Goal: Information Seeking & Learning: Learn about a topic

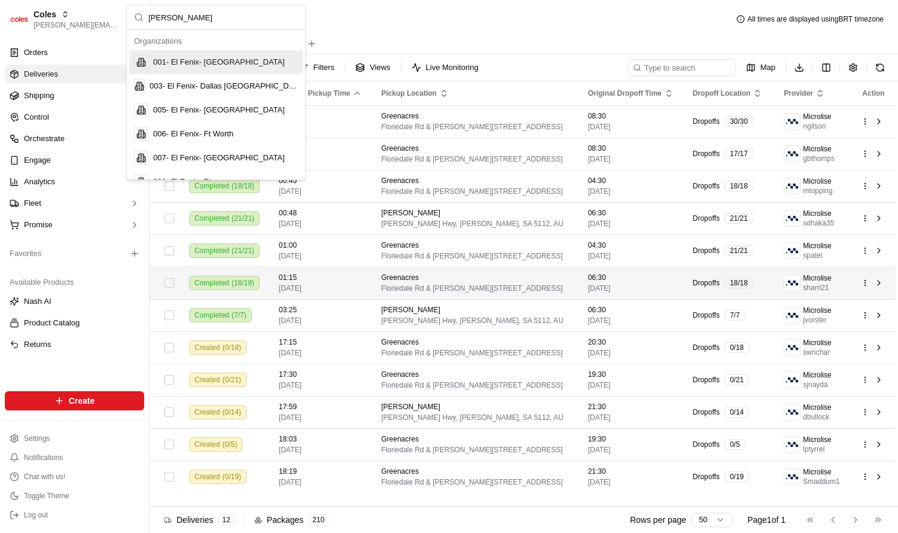
type input "nash o"
type input "w"
type input "homerun"
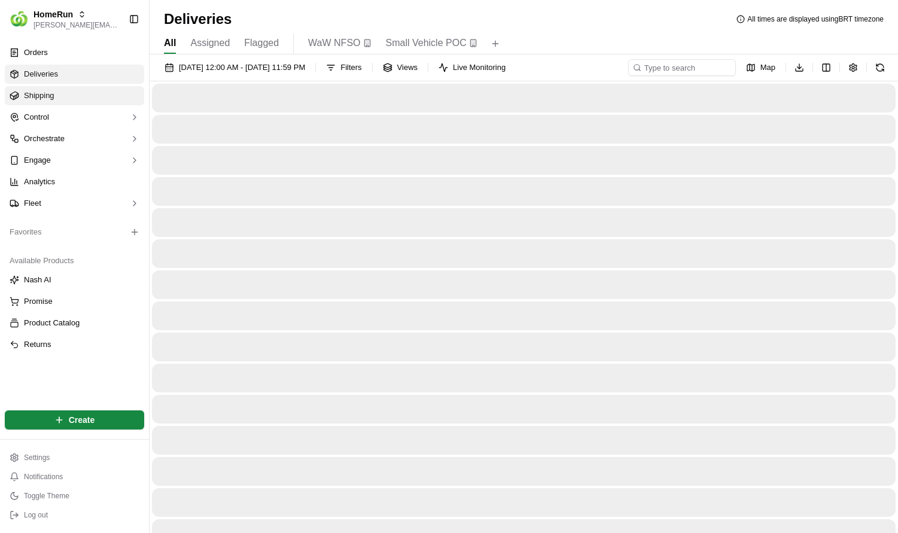
click at [54, 100] on link "Shipping" at bounding box center [74, 95] width 139 height 19
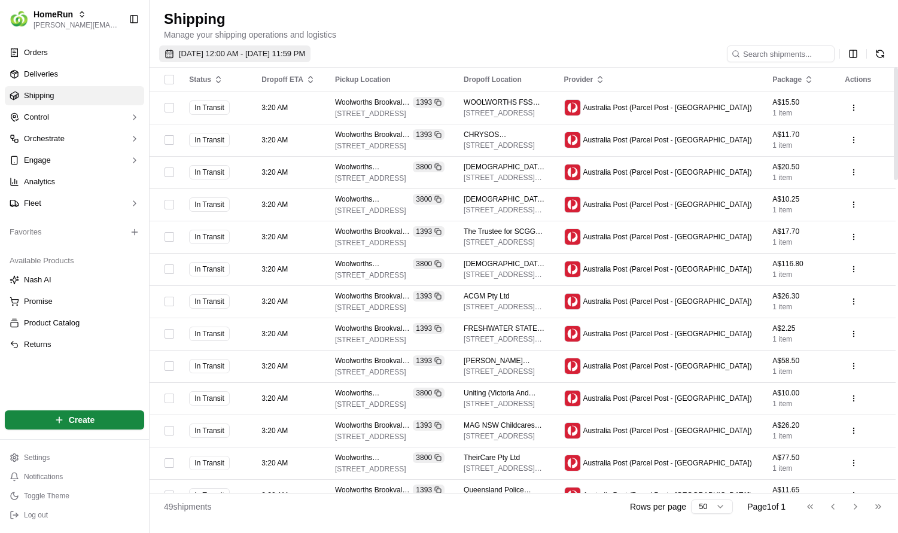
click at [249, 59] on button "17/09/2025 12:00 AM - 17/09/2025 11:59 PM" at bounding box center [234, 53] width 151 height 17
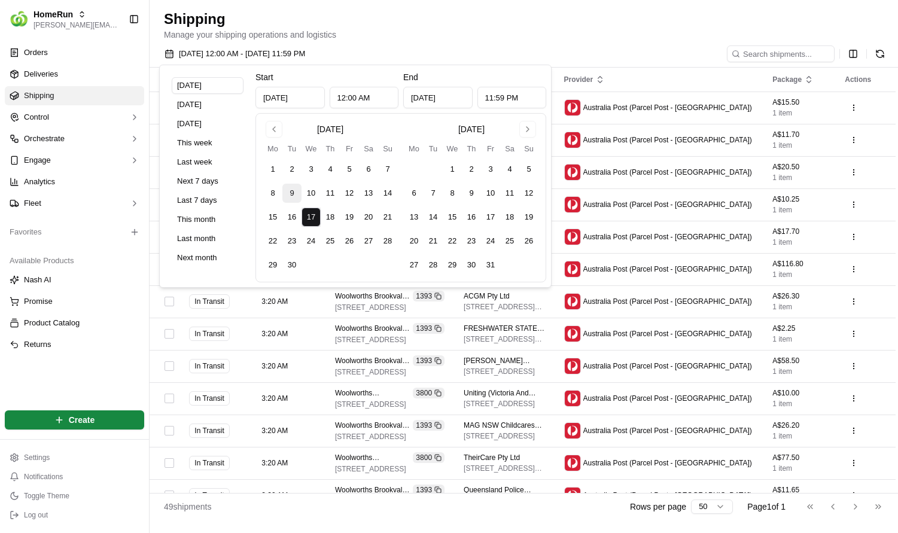
click at [291, 197] on button "9" at bounding box center [291, 193] width 19 height 19
type input "Sep 9, 2025"
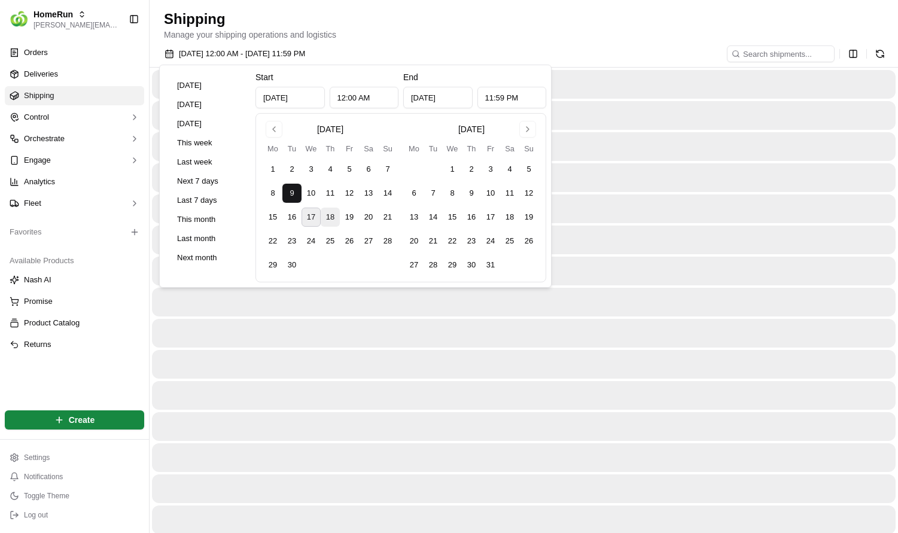
click at [333, 220] on button "18" at bounding box center [330, 217] width 19 height 19
type input "Sep 18, 2025"
click at [413, 334] on div at bounding box center [524, 333] width 744 height 29
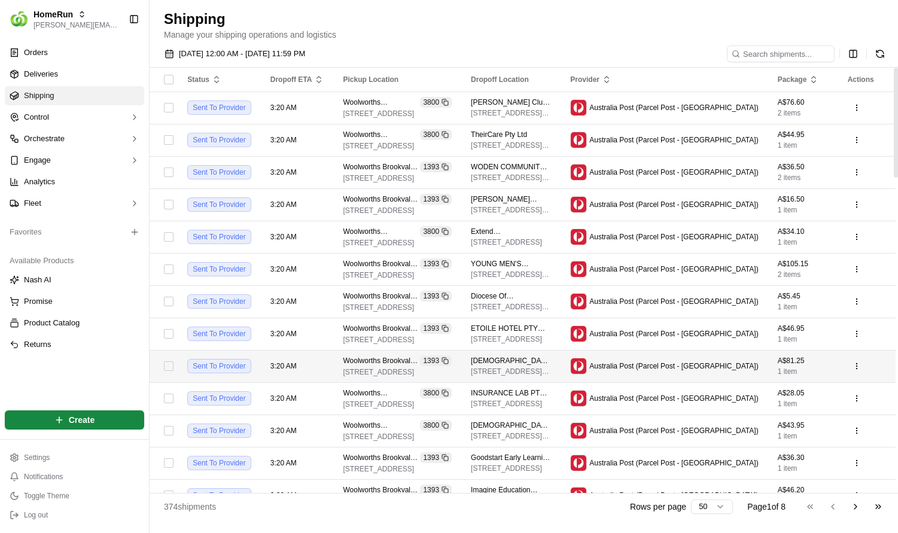
click at [173, 367] on button "button" at bounding box center [169, 366] width 10 height 10
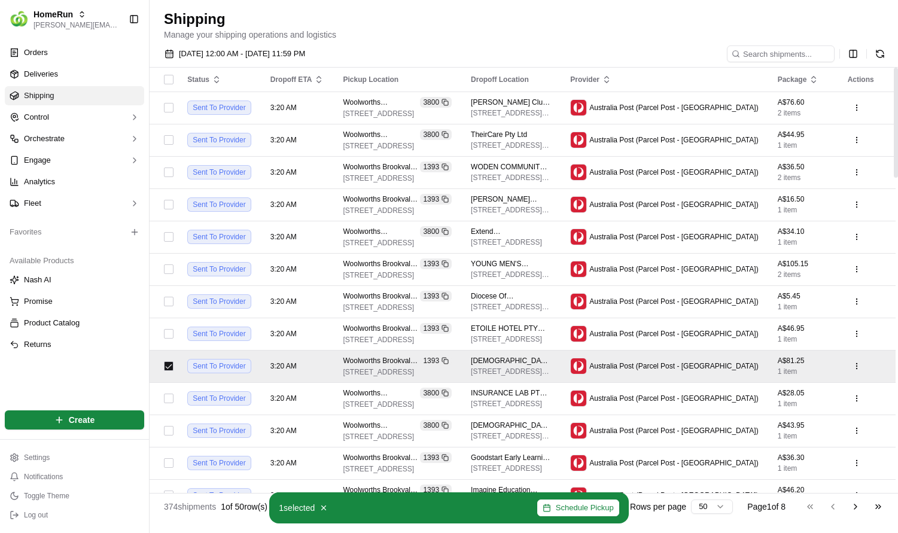
click at [170, 367] on button "button" at bounding box center [169, 366] width 10 height 10
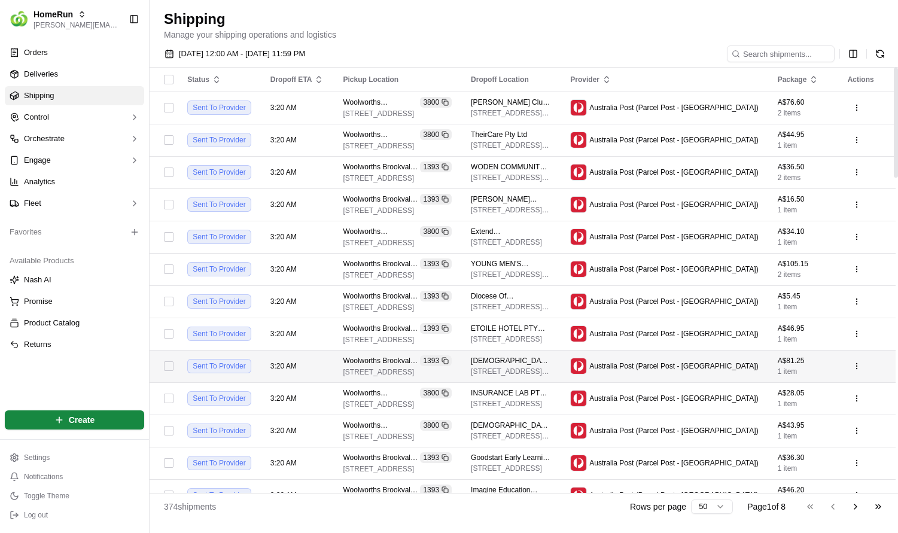
type button "on"
click at [856, 50] on html "HomeRun lucas@usenash.com Toggle Sidebar Orders Deliveries Shipping Control Orc…" at bounding box center [449, 266] width 898 height 533
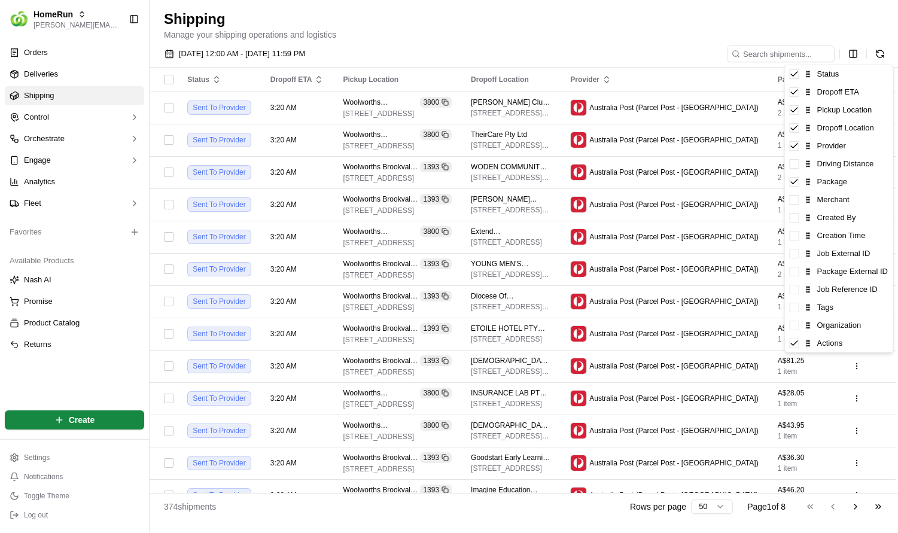
click at [854, 51] on html "HomeRun lucas@usenash.com Toggle Sidebar Orders Deliveries Shipping Control Orc…" at bounding box center [449, 266] width 898 height 533
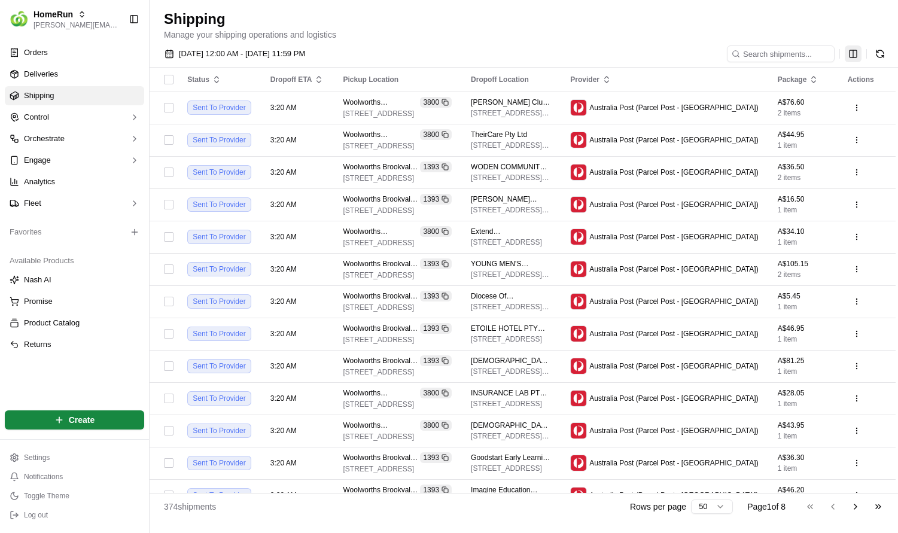
click at [854, 51] on html "HomeRun lucas@usenash.com Toggle Sidebar Orders Deliveries Shipping Control Orc…" at bounding box center [449, 266] width 898 height 533
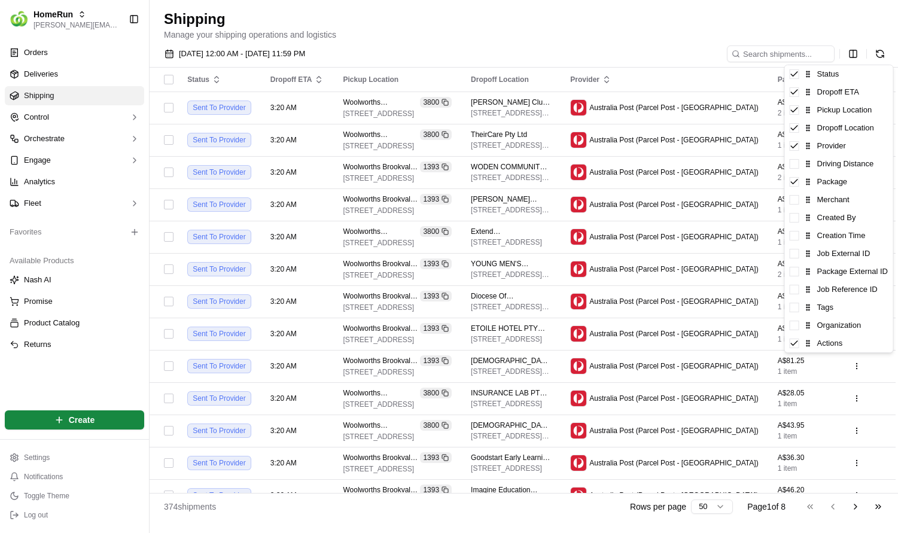
click at [854, 51] on html "HomeRun lucas@usenash.com Toggle Sidebar Orders Deliveries Shipping Control Orc…" at bounding box center [449, 266] width 898 height 533
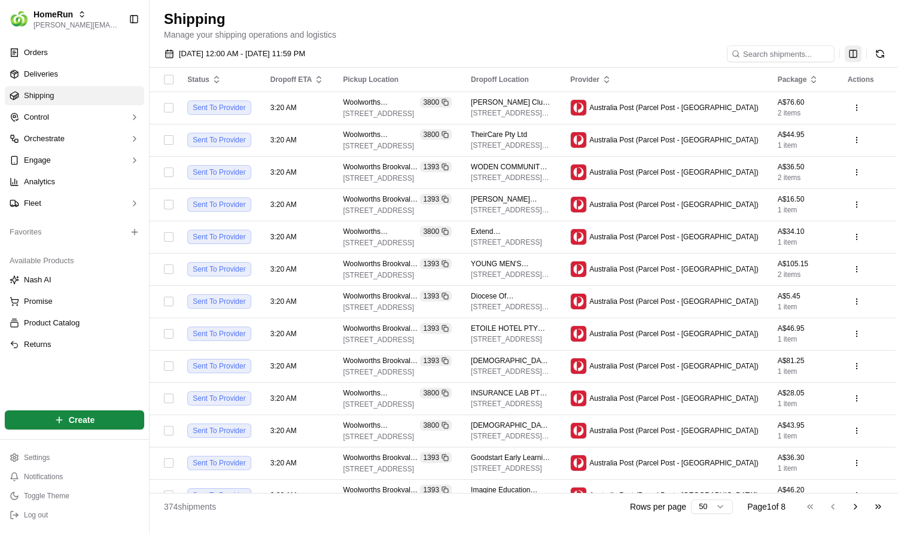
click at [855, 49] on html "HomeRun lucas@usenash.com Toggle Sidebar Orders Deliveries Shipping Control Orc…" at bounding box center [449, 266] width 898 height 533
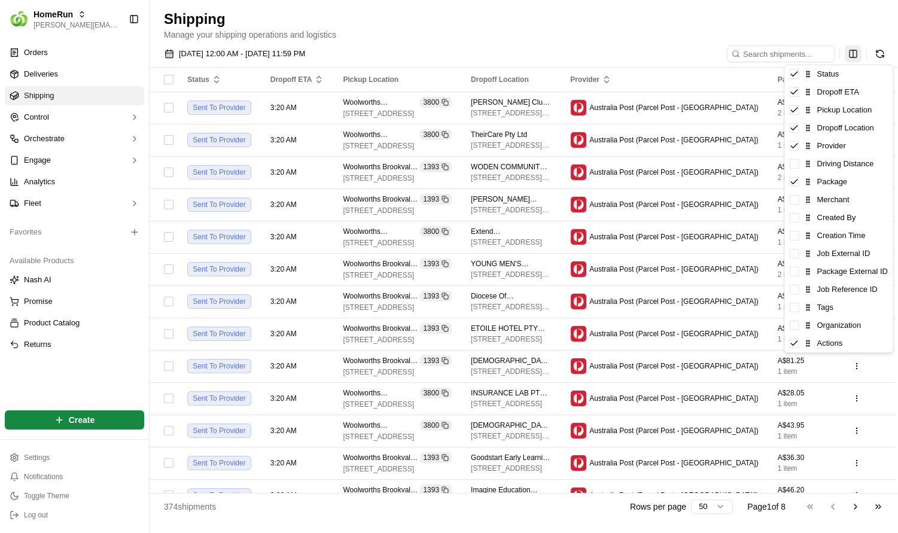
click at [855, 49] on html "HomeRun lucas@usenash.com Toggle Sidebar Orders Deliveries Shipping Control Orc…" at bounding box center [449, 266] width 898 height 533
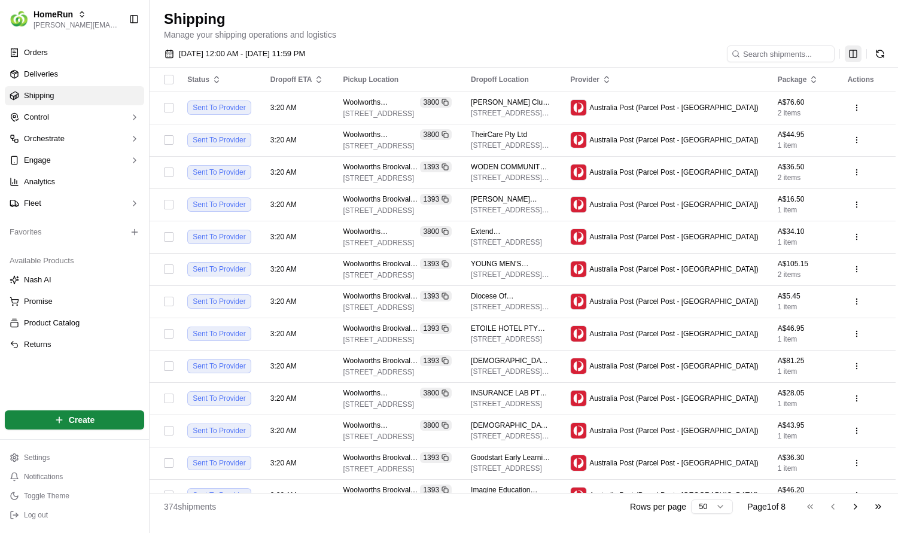
click at [855, 49] on html "HomeRun lucas@usenash.com Toggle Sidebar Orders Deliveries Shipping Control Orc…" at bounding box center [449, 266] width 898 height 533
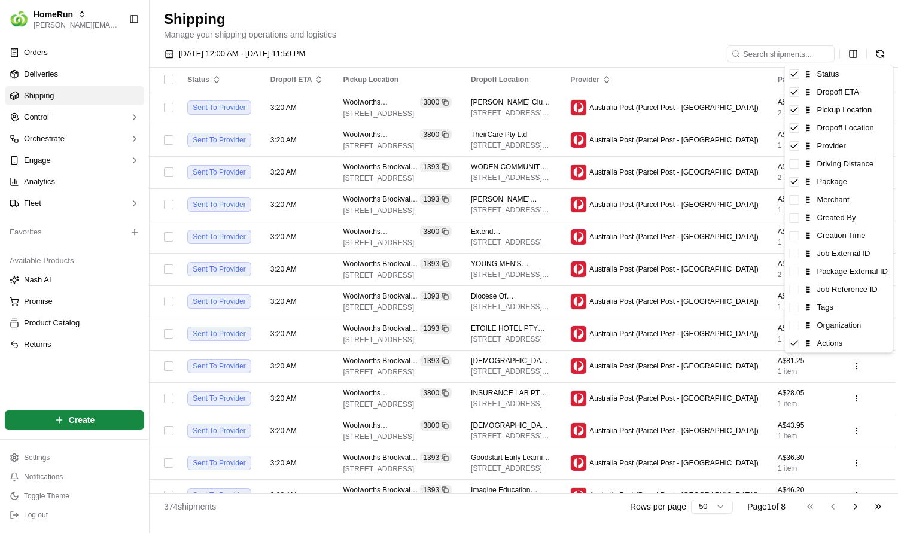
click at [308, 96] on html "HomeRun lucas@usenash.com Toggle Sidebar Orders Deliveries Shipping Control Orc…" at bounding box center [449, 266] width 898 height 533
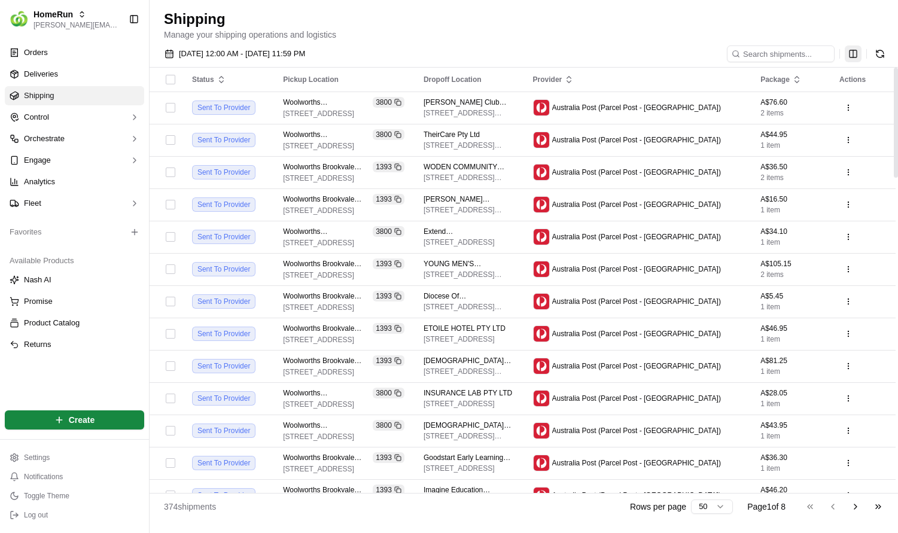
click at [845, 51] on div at bounding box center [808, 53] width 162 height 17
click at [849, 53] on html "HomeRun lucas@usenash.com Toggle Sidebar Orders Deliveries Shipping Control Orc…" at bounding box center [449, 266] width 898 height 533
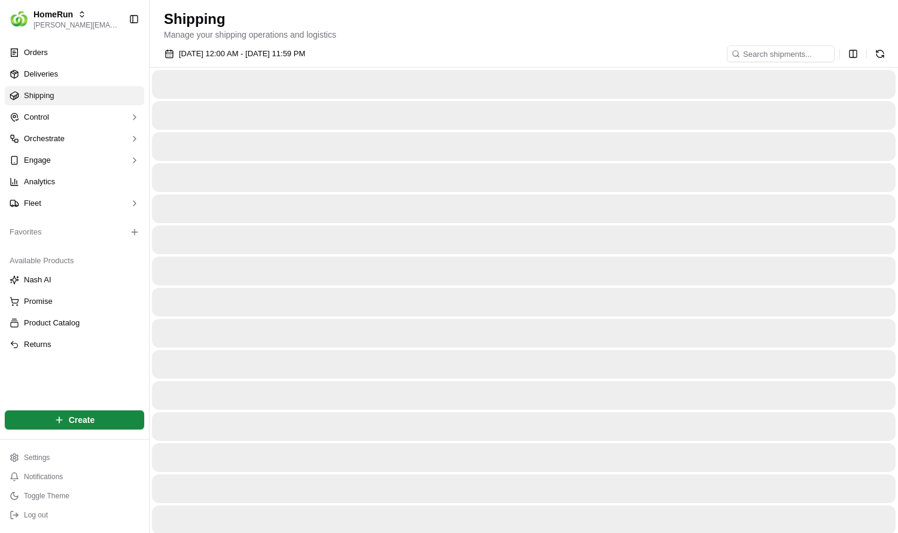
click at [859, 58] on html "HomeRun lucas@usenash.com Toggle Sidebar Orders Deliveries Shipping Control Orc…" at bounding box center [449, 266] width 898 height 533
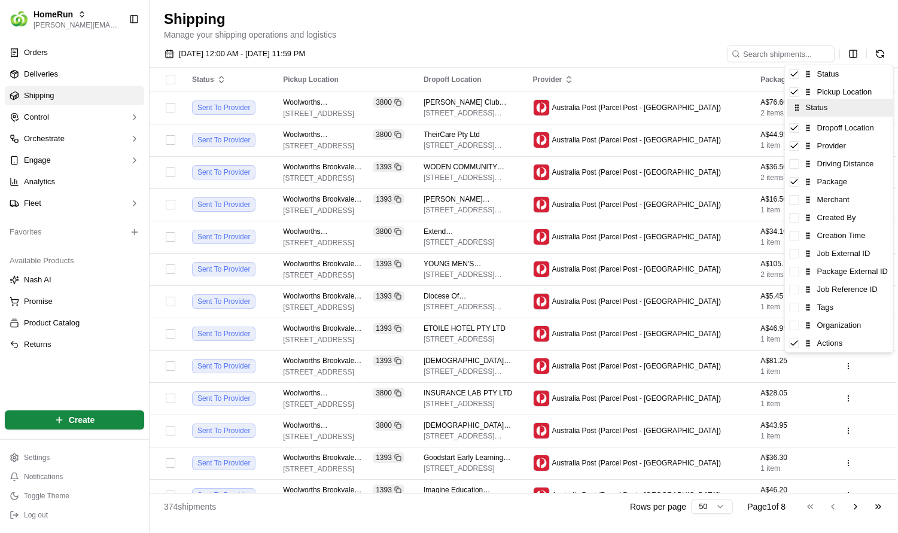
drag, startPoint x: 809, startPoint y: 74, endPoint x: 811, endPoint y: 111, distance: 37.2
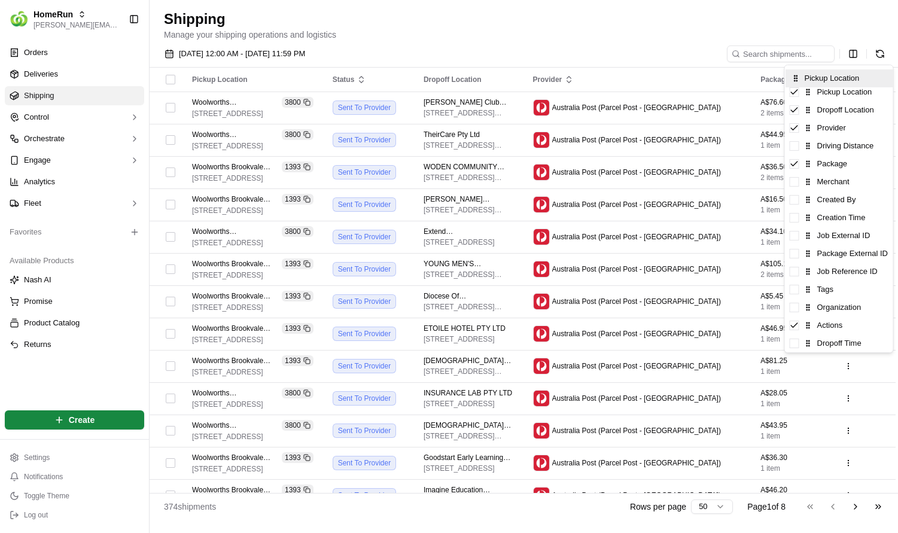
drag, startPoint x: 808, startPoint y: 96, endPoint x: 810, endPoint y: 77, distance: 19.3
drag, startPoint x: 807, startPoint y: 345, endPoint x: 809, endPoint y: 339, distance: 6.8
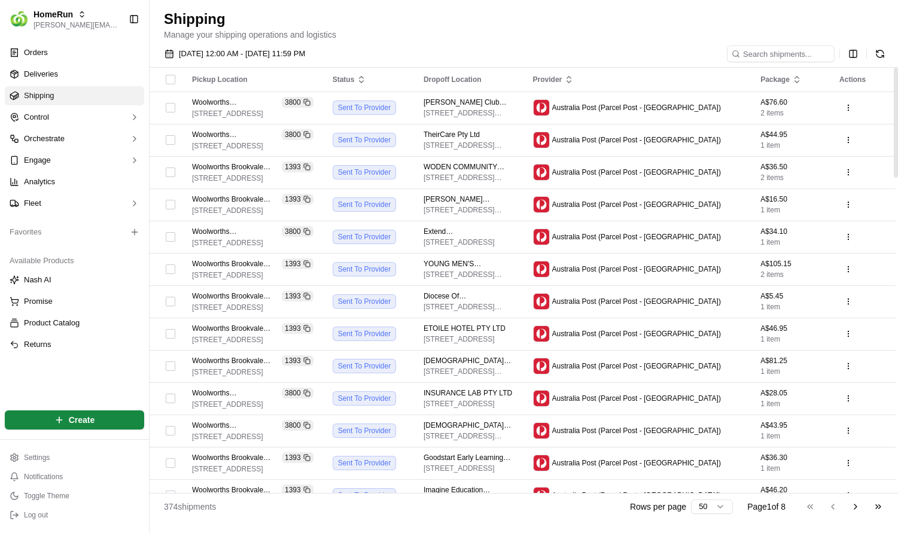
click at [853, 57] on html "HomeRun lucas@usenash.com Toggle Sidebar Orders Deliveries Shipping Control Orc…" at bounding box center [449, 266] width 898 height 533
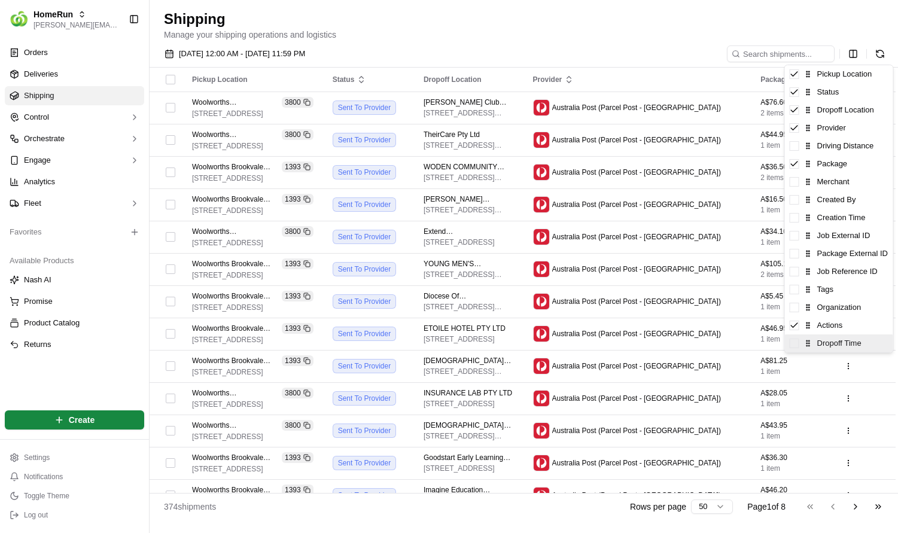
click at [797, 348] on span at bounding box center [795, 344] width 10 height 10
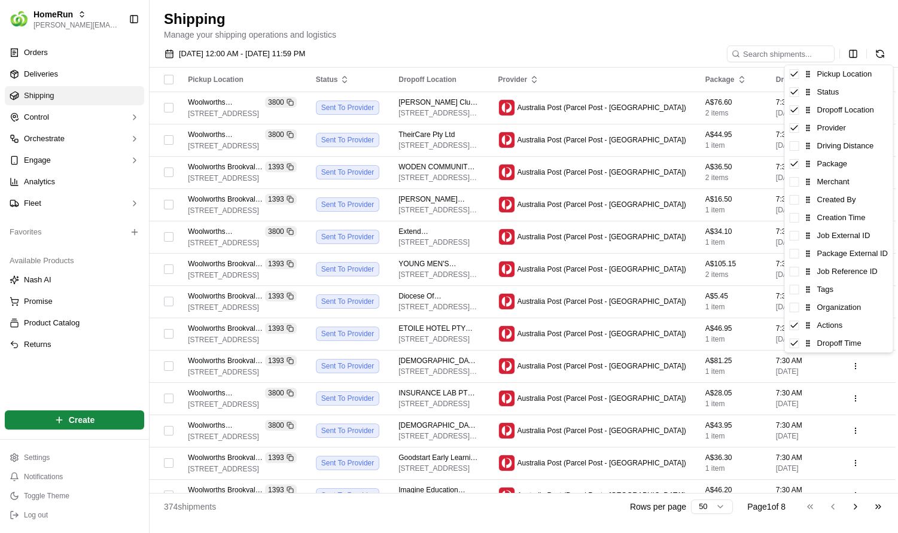
click at [663, 312] on html "HomeRun lucas@usenash.com Toggle Sidebar Orders Deliveries Shipping Control Orc…" at bounding box center [449, 266] width 898 height 533
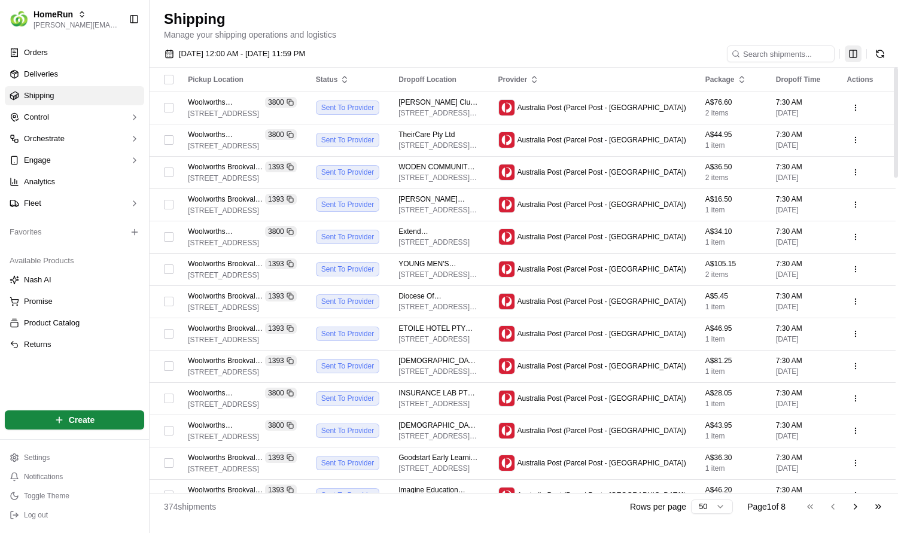
click at [851, 49] on html "HomeRun lucas@usenash.com Toggle Sidebar Orders Deliveries Shipping Control Orc…" at bounding box center [449, 266] width 898 height 533
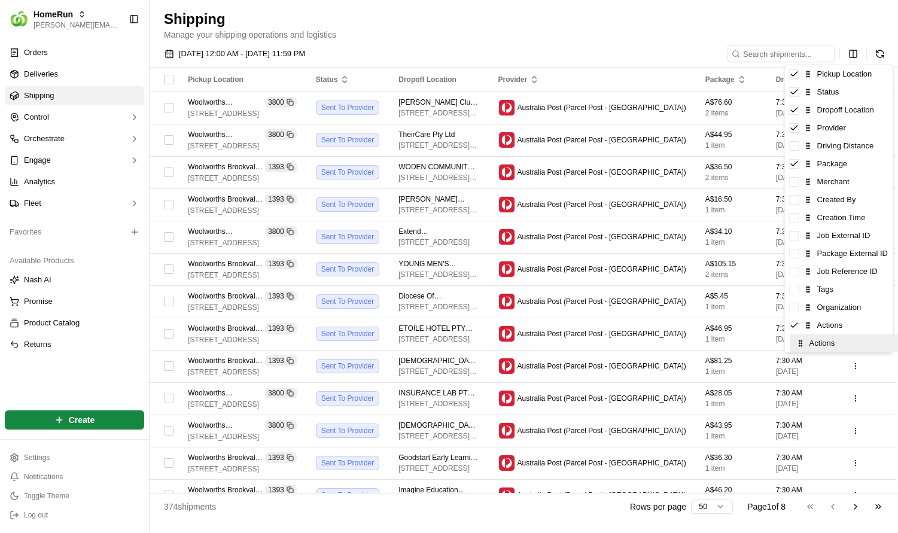
drag, startPoint x: 811, startPoint y: 342, endPoint x: 820, endPoint y: 330, distance: 14.5
click at [406, 517] on html "HomeRun lucas@usenash.com Toggle Sidebar Orders Deliveries Shipping Control Orc…" at bounding box center [449, 266] width 898 height 533
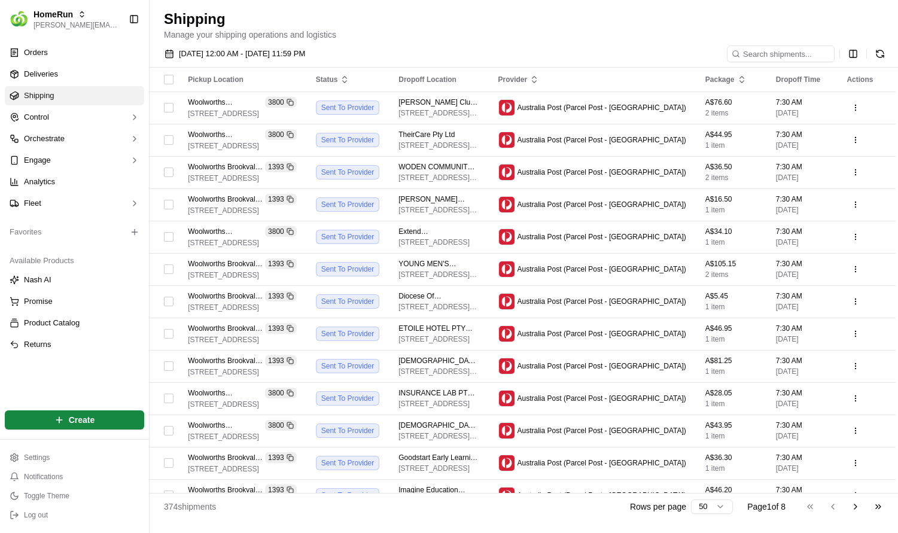
click at [687, 20] on h1 "Shipping" at bounding box center [524, 19] width 720 height 19
click at [849, 60] on html "HomeRun lucas@usenash.com Toggle Sidebar Orders Deliveries Shipping Control Orc…" at bounding box center [449, 266] width 898 height 533
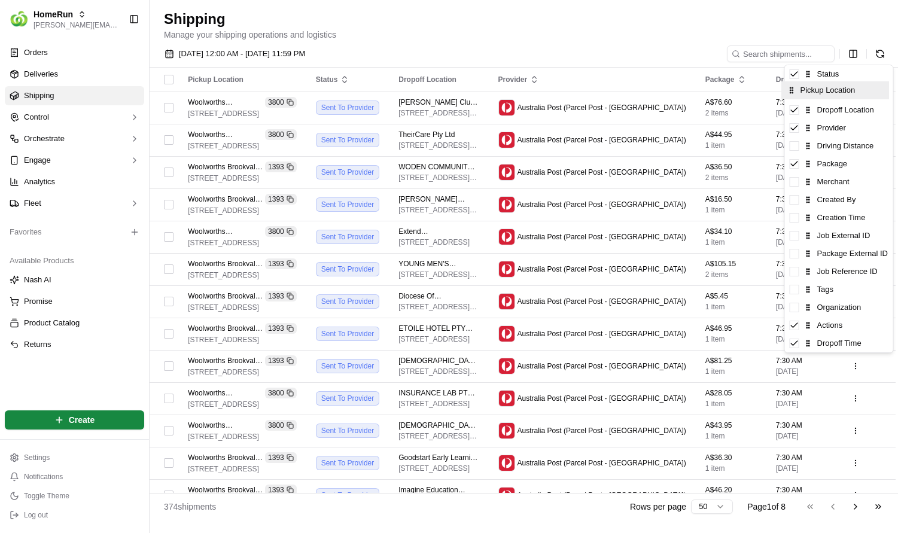
drag, startPoint x: 808, startPoint y: 75, endPoint x: 802, endPoint y: 99, distance: 23.9
drag, startPoint x: 811, startPoint y: 82, endPoint x: 812, endPoint y: 99, distance: 16.8
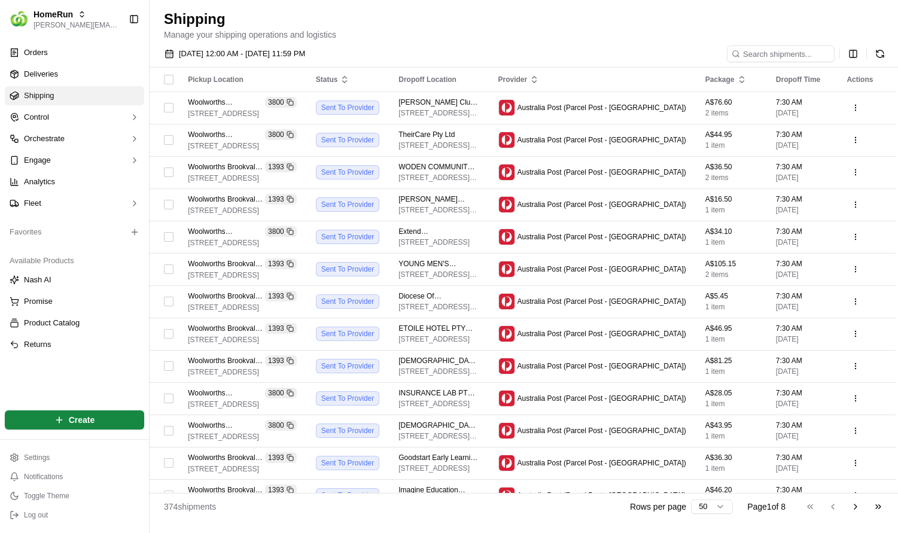
click at [699, 43] on html "HomeRun lucas@usenash.com Toggle Sidebar Orders Deliveries Shipping Control Orc…" at bounding box center [449, 266] width 898 height 533
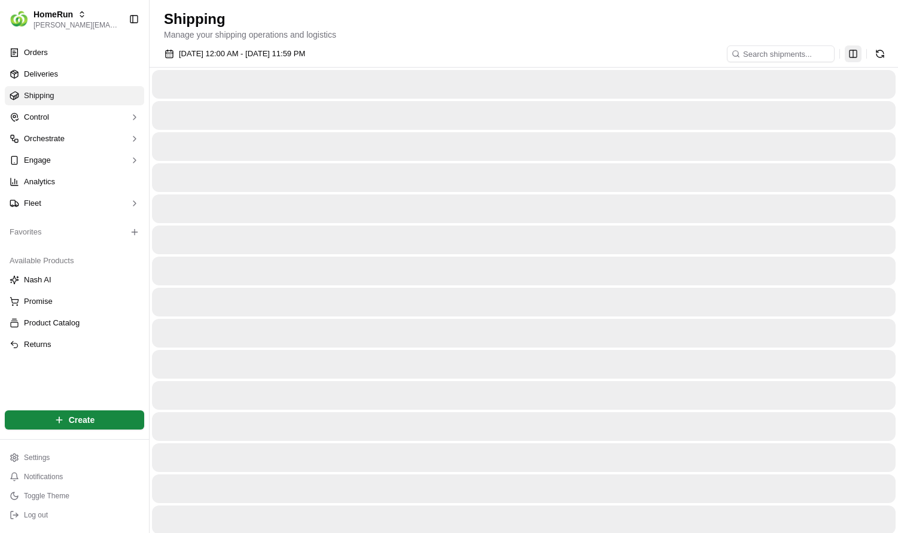
click at [853, 57] on html "HomeRun lucas@usenash.com Toggle Sidebar Orders Deliveries Shipping Control Orc…" at bounding box center [449, 266] width 898 height 533
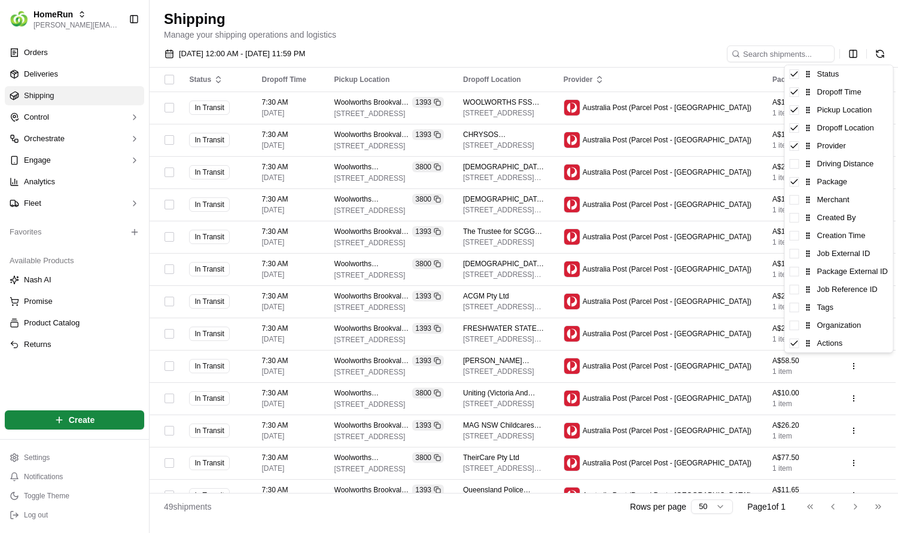
click at [503, 55] on html "HomeRun lucas@usenash.com Toggle Sidebar Orders Deliveries Shipping Control Orc…" at bounding box center [449, 266] width 898 height 533
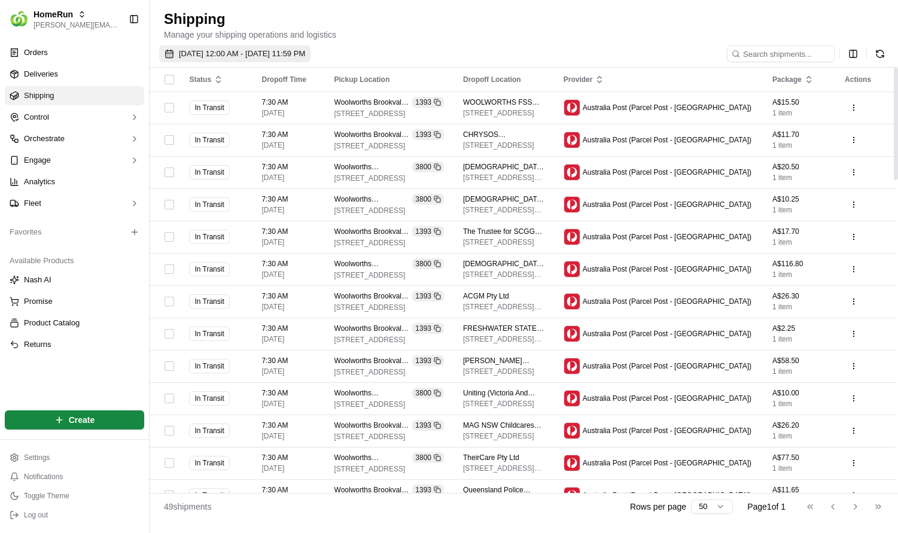
click at [205, 51] on span "17/09/2025 12:00 AM - 17/09/2025 11:59 PM" at bounding box center [242, 53] width 126 height 11
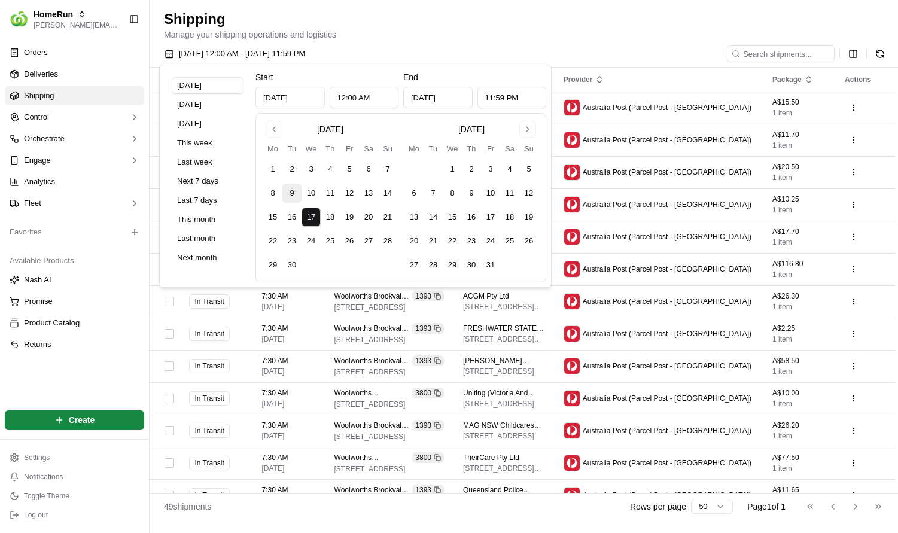
click at [282, 197] on button "9" at bounding box center [291, 193] width 19 height 19
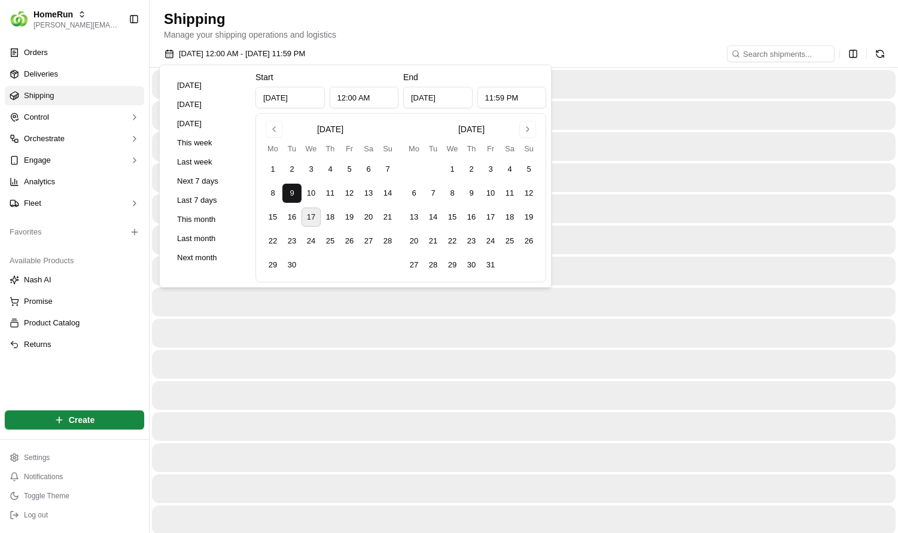
type input "Sep 9, 2025"
click at [334, 218] on button "18" at bounding box center [330, 217] width 19 height 19
type input "Sep 18, 2025"
click at [520, 17] on h1 "Shipping" at bounding box center [524, 19] width 720 height 19
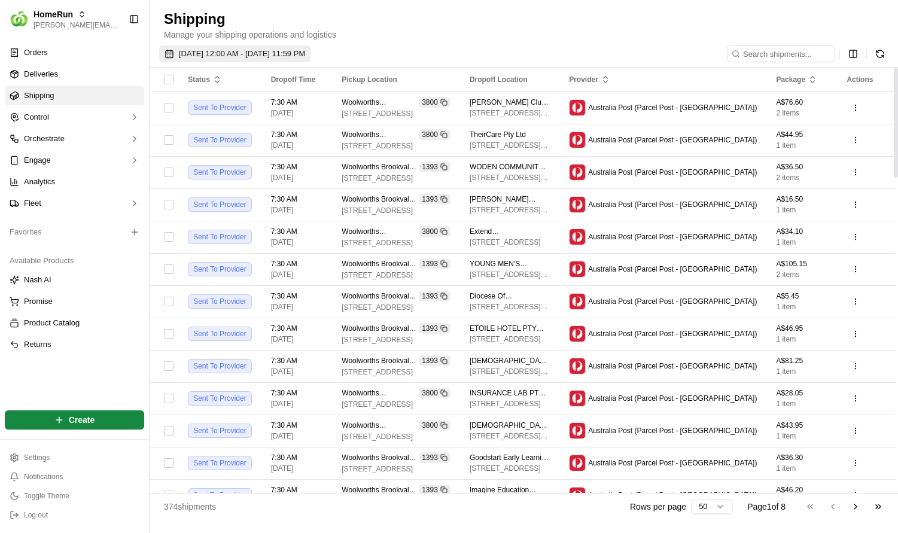
click at [245, 58] on span "09/09/2025 12:00 AM - 18/09/2025 11:59 PM" at bounding box center [242, 53] width 126 height 11
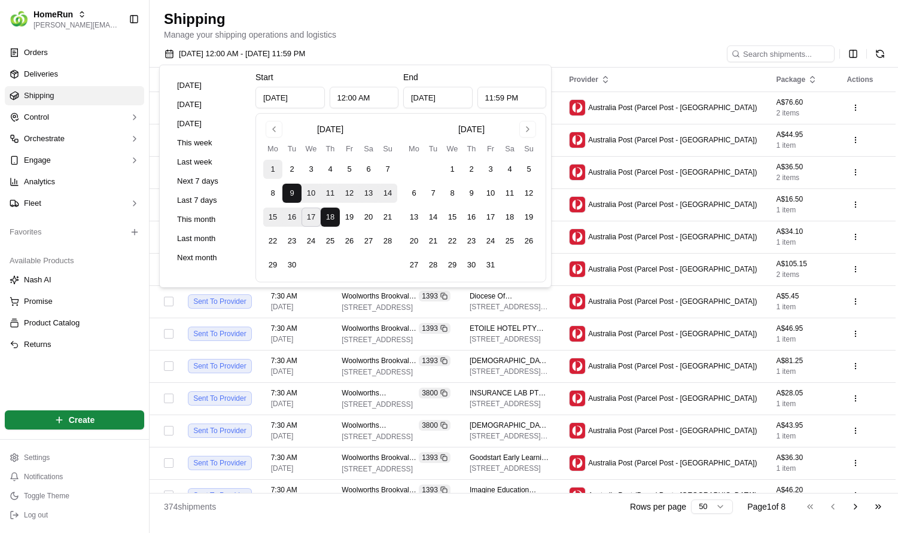
click at [274, 164] on button "1" at bounding box center [272, 169] width 19 height 19
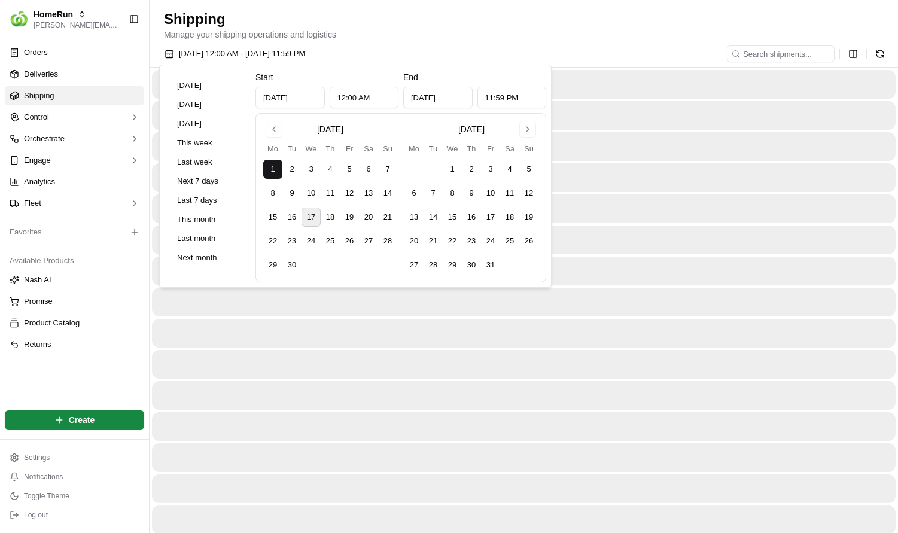
type input "Sep 1, 2025"
click at [318, 197] on button "10" at bounding box center [311, 193] width 19 height 19
type input "Sep 10, 2025"
click at [543, 25] on h1 "Shipping" at bounding box center [524, 19] width 720 height 19
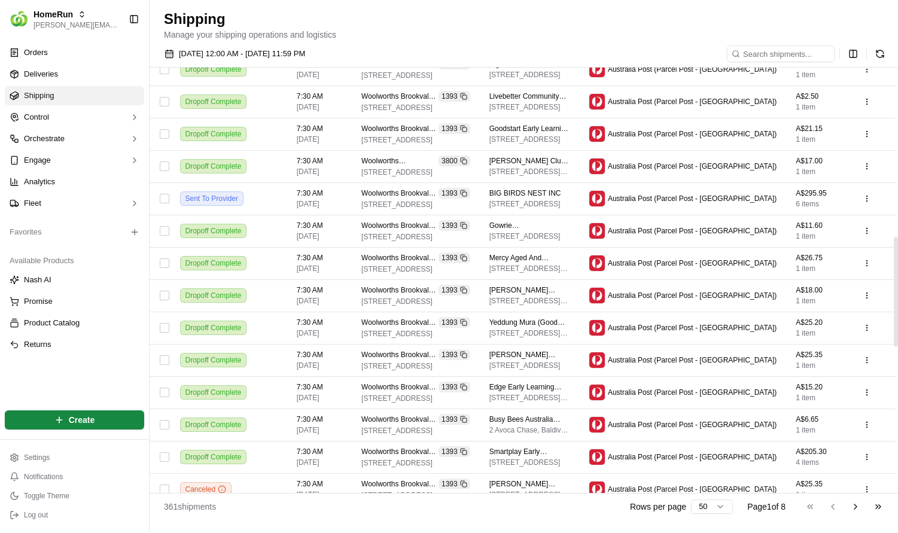
scroll to position [47, 0]
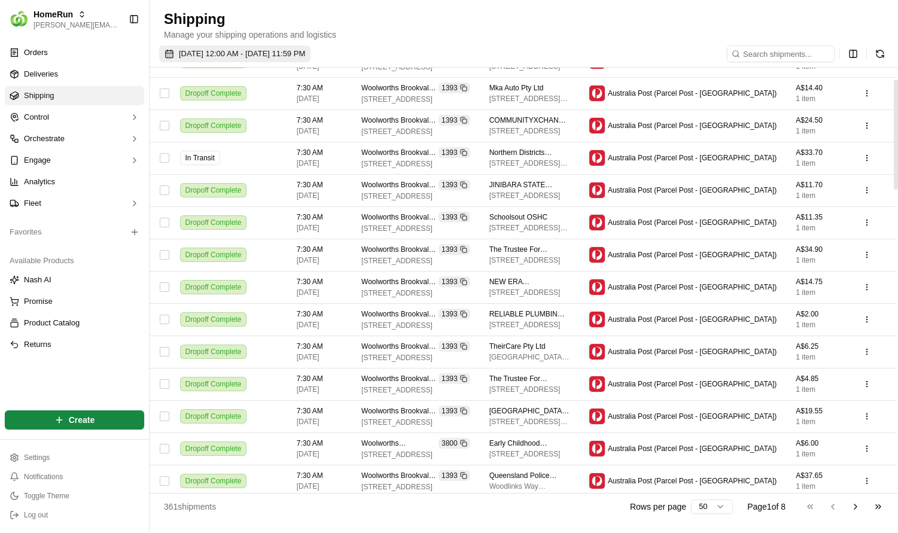
click at [258, 61] on button "01/09/2025 12:00 AM - 10/09/2025 11:59 PM" at bounding box center [234, 53] width 151 height 17
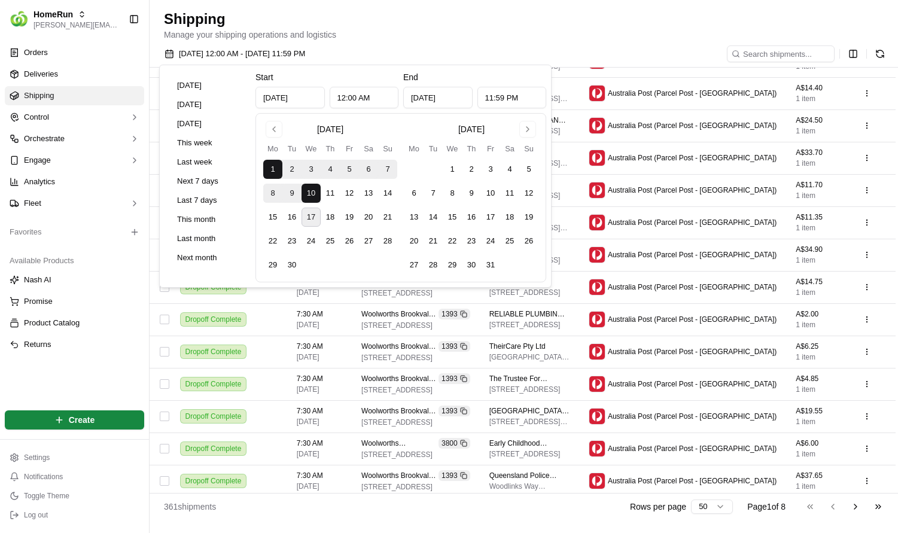
click at [290, 174] on button "2" at bounding box center [291, 169] width 19 height 19
type input "Sep 2, 2025"
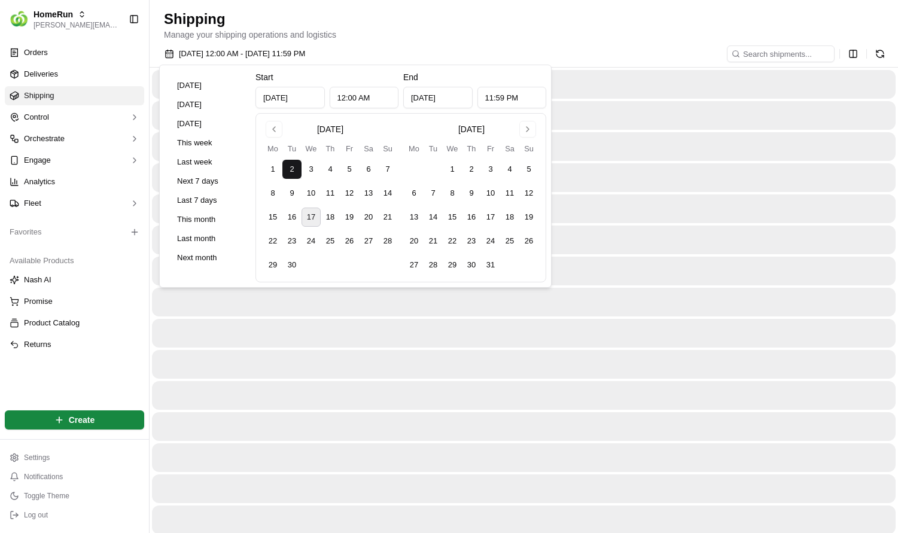
click at [324, 229] on tbody "1 2 3 4 5 6 7 8 9 10 11 12 13 14 15 16 17 18 19 20 21 22 23 24 25 26 27 28 29 30" at bounding box center [330, 215] width 134 height 120
click at [300, 215] on button "16" at bounding box center [291, 217] width 19 height 19
type input "Sep 16, 2025"
click at [307, 218] on button "17" at bounding box center [311, 217] width 19 height 19
type input "Sep 17, 2025"
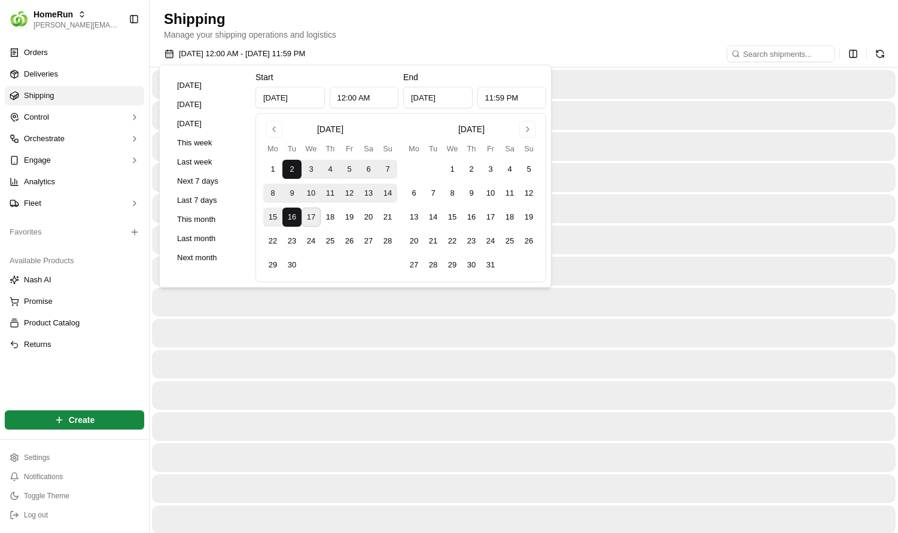
type input "Sep 17, 2025"
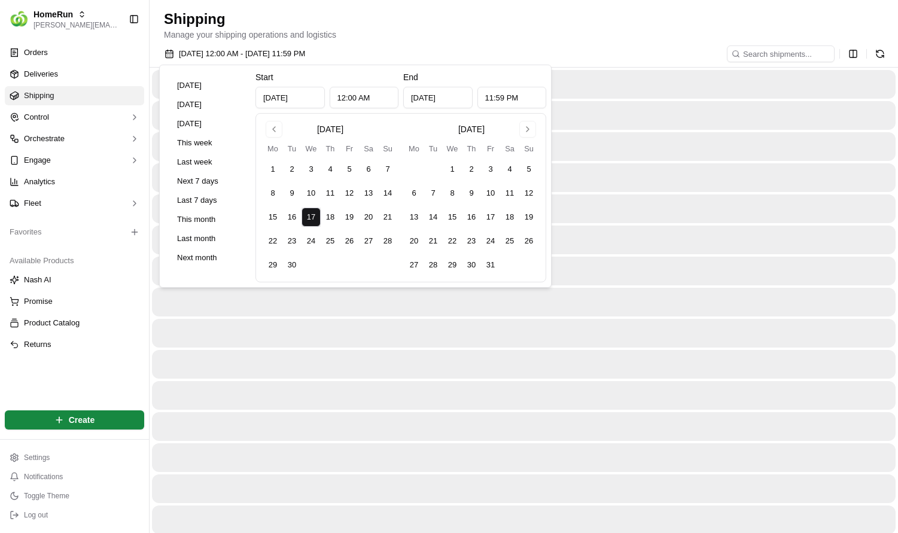
click at [322, 310] on div at bounding box center [524, 302] width 744 height 29
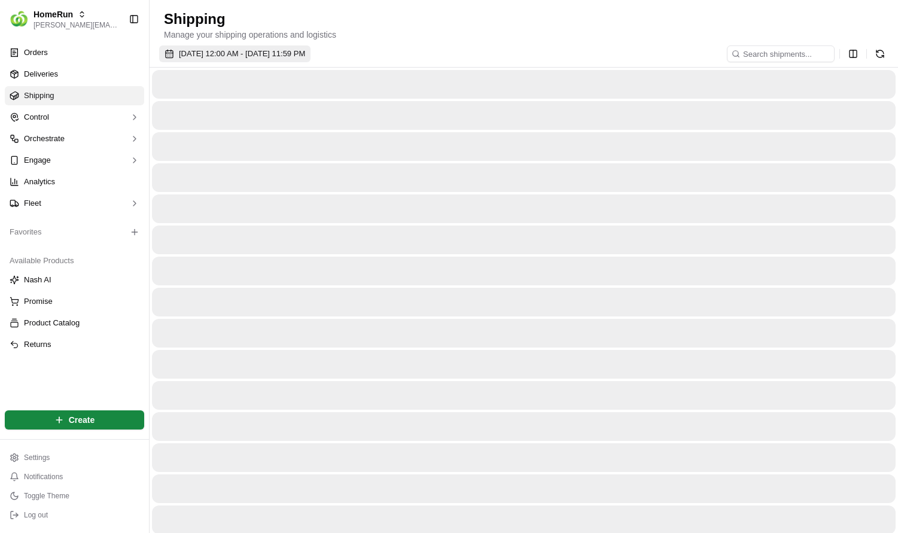
click at [260, 59] on button "17/09/2025 12:00 AM - 17/09/2025 11:59 PM" at bounding box center [234, 53] width 151 height 17
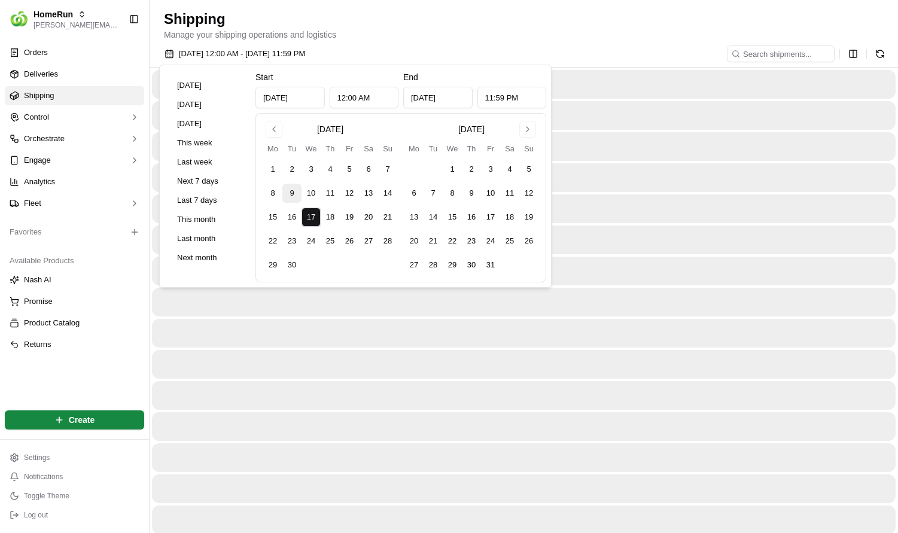
click at [295, 194] on button "9" at bounding box center [291, 193] width 19 height 19
click at [313, 223] on button "17" at bounding box center [311, 217] width 19 height 19
click at [290, 184] on button "9" at bounding box center [291, 193] width 19 height 19
type input "Sep 9, 2025"
click at [358, 31] on p "Manage your shipping operations and logistics" at bounding box center [524, 35] width 720 height 12
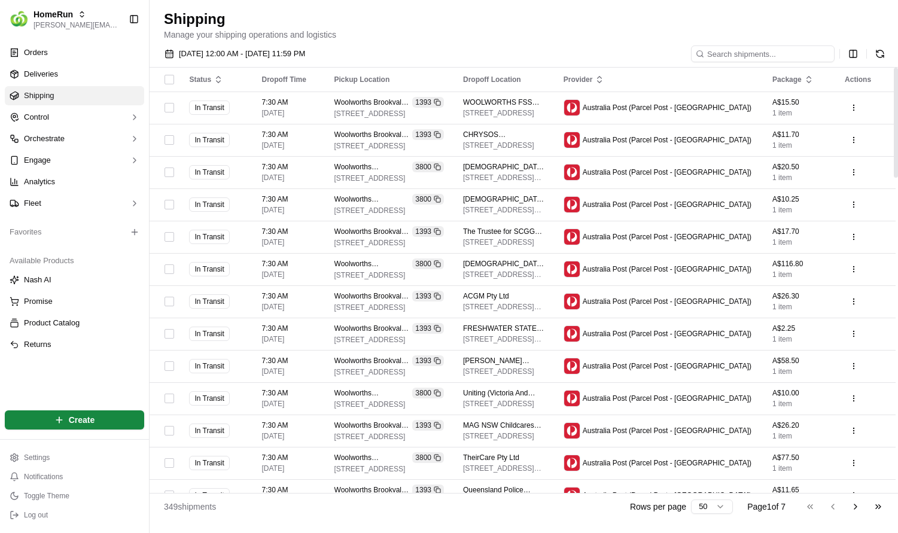
click at [747, 51] on input at bounding box center [763, 53] width 144 height 17
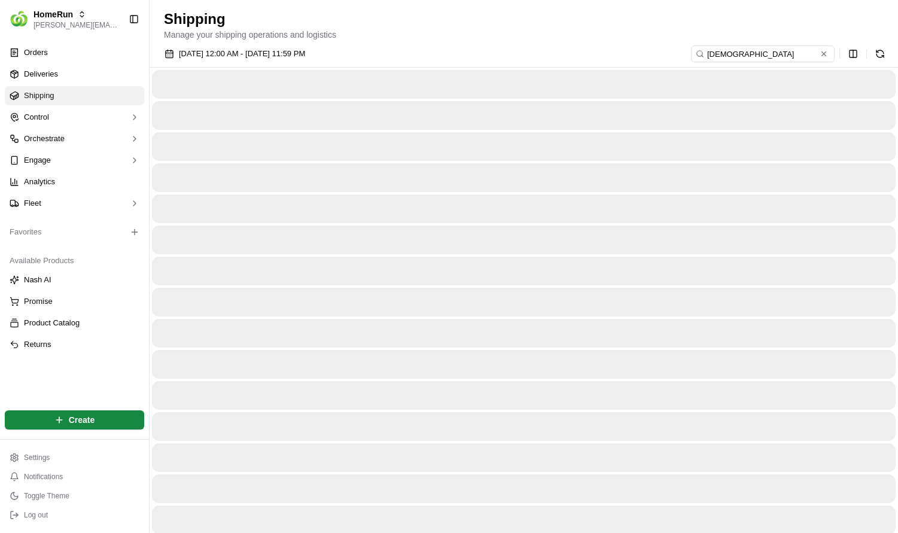
type input "CHRISTIAN"
click at [525, 31] on p "Manage your shipping operations and logistics" at bounding box center [524, 35] width 720 height 12
click at [669, 33] on p "Manage your shipping operations and logistics" at bounding box center [524, 35] width 720 height 12
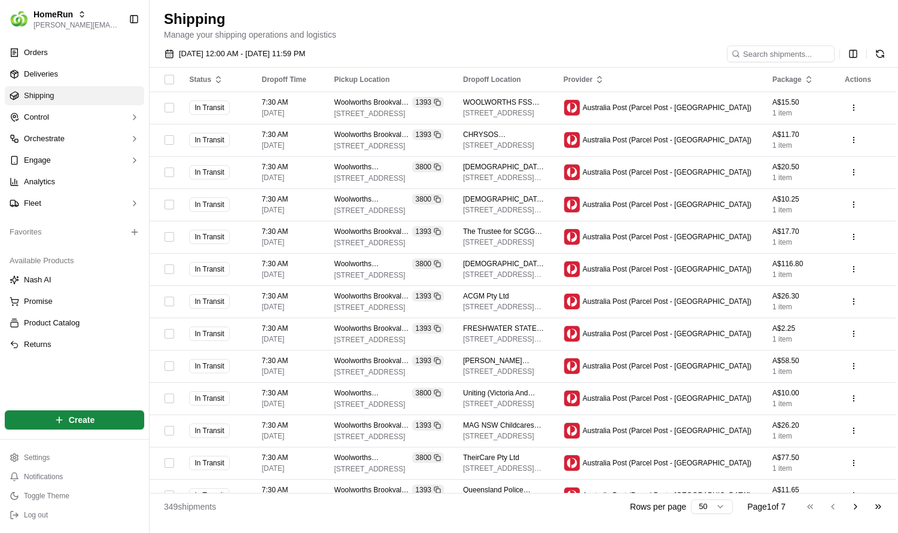
click at [424, 53] on div "09/09/2025 12:00 AM - 17/09/2025 11:59 PM" at bounding box center [524, 56] width 748 height 22
click at [852, 508] on button "Go to next page" at bounding box center [855, 506] width 20 height 17
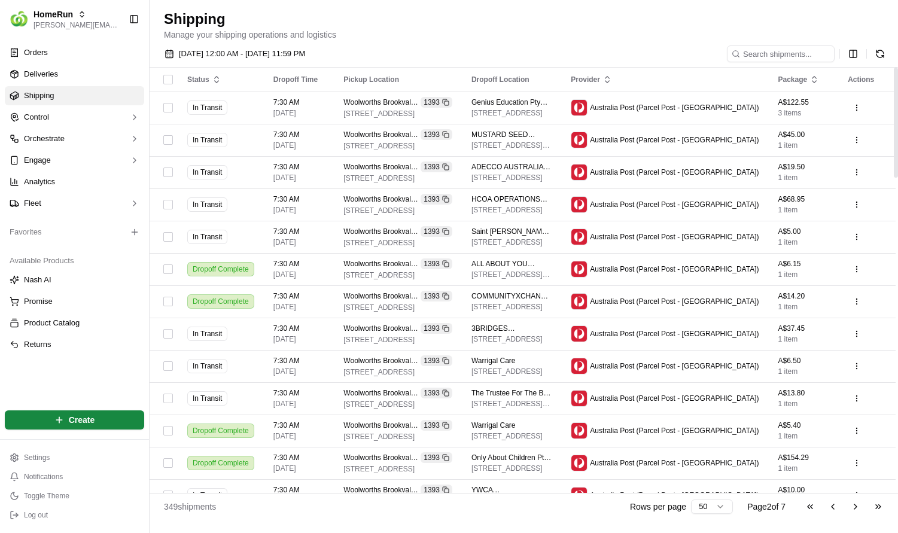
click at [316, 92] on td "7:30 AM 16/09/2025" at bounding box center [299, 108] width 71 height 32
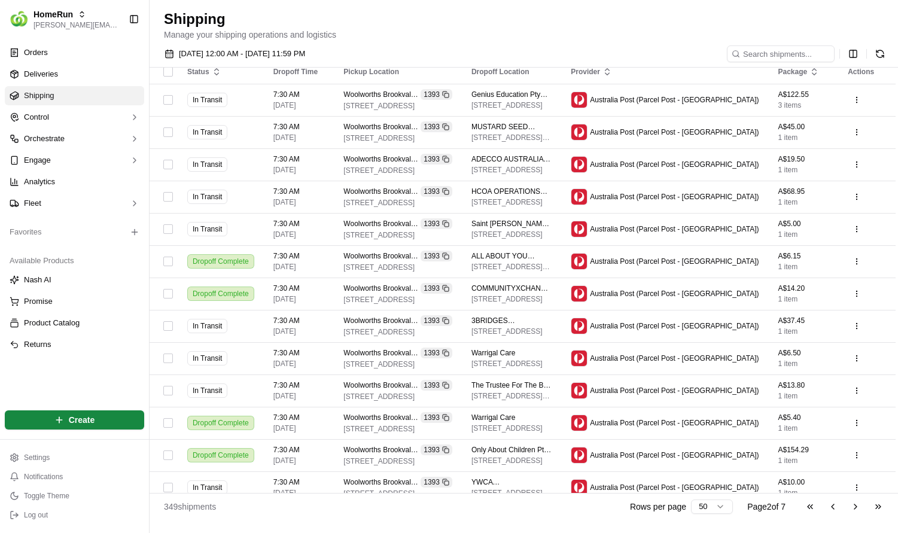
click at [132, 19] on button "Toggle Sidebar" at bounding box center [134, 19] width 20 height 20
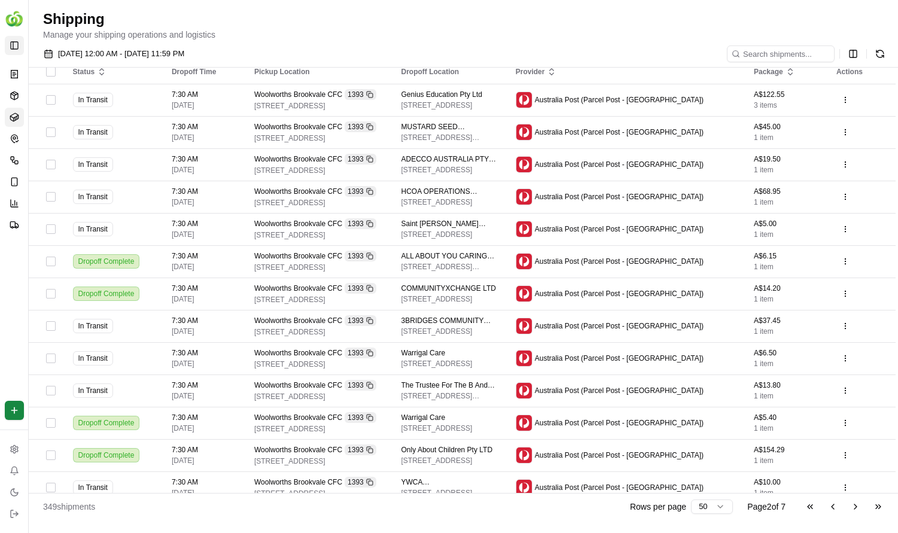
click at [13, 42] on button "Toggle Sidebar" at bounding box center [14, 45] width 19 height 19
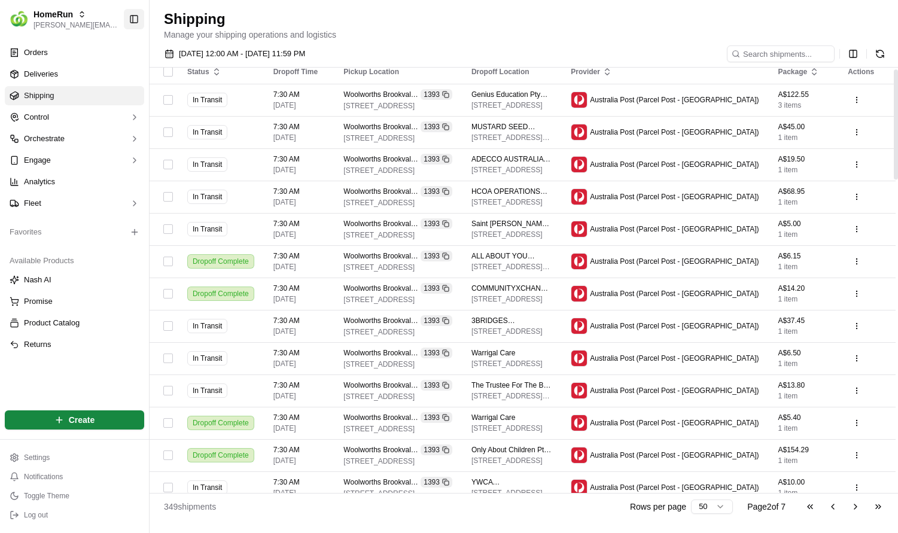
click at [131, 23] on button "Toggle Sidebar" at bounding box center [134, 19] width 20 height 20
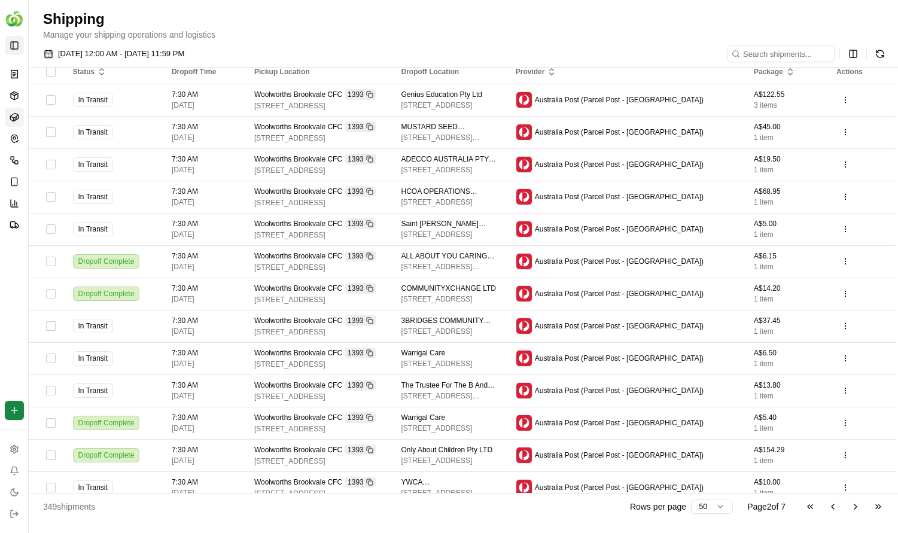
click at [22, 45] on button "Toggle Sidebar" at bounding box center [14, 45] width 19 height 19
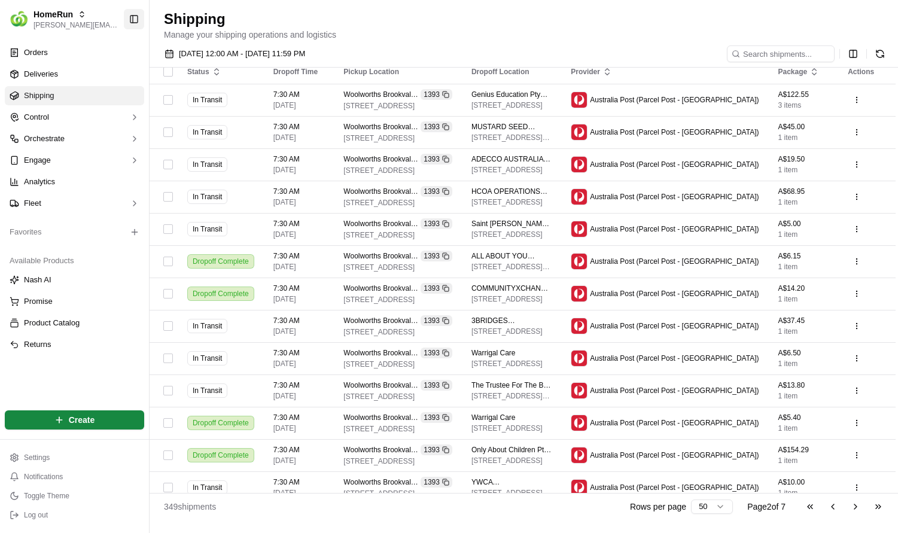
click at [139, 19] on button "Toggle Sidebar" at bounding box center [134, 19] width 20 height 20
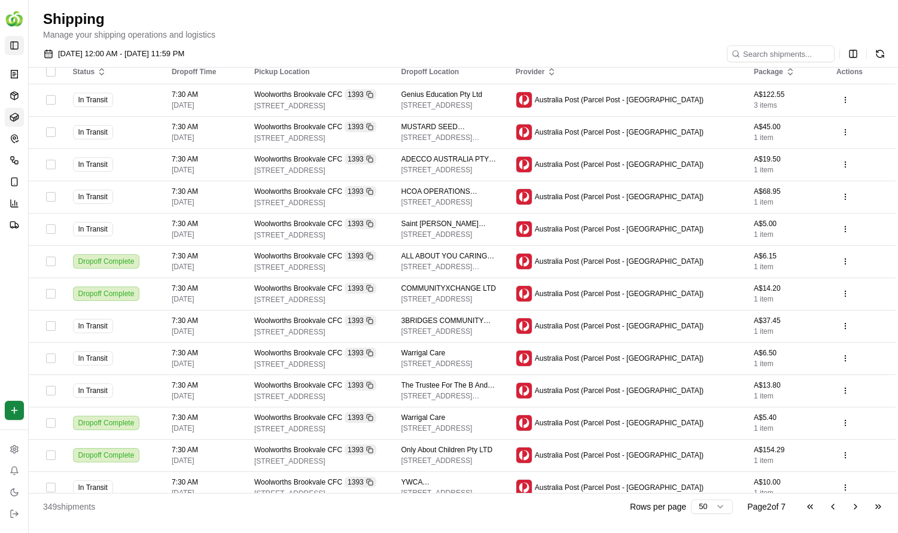
click at [16, 42] on button "Toggle Sidebar" at bounding box center [14, 45] width 19 height 19
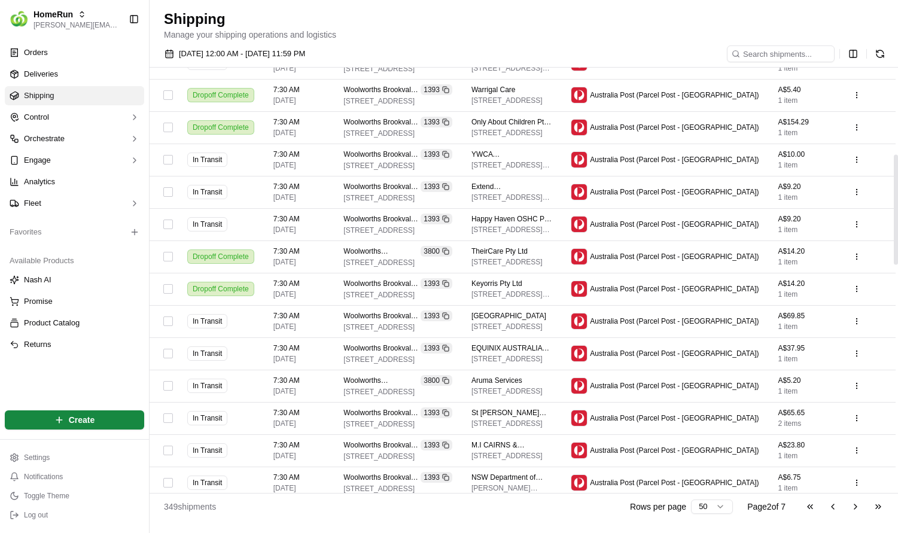
scroll to position [0, 0]
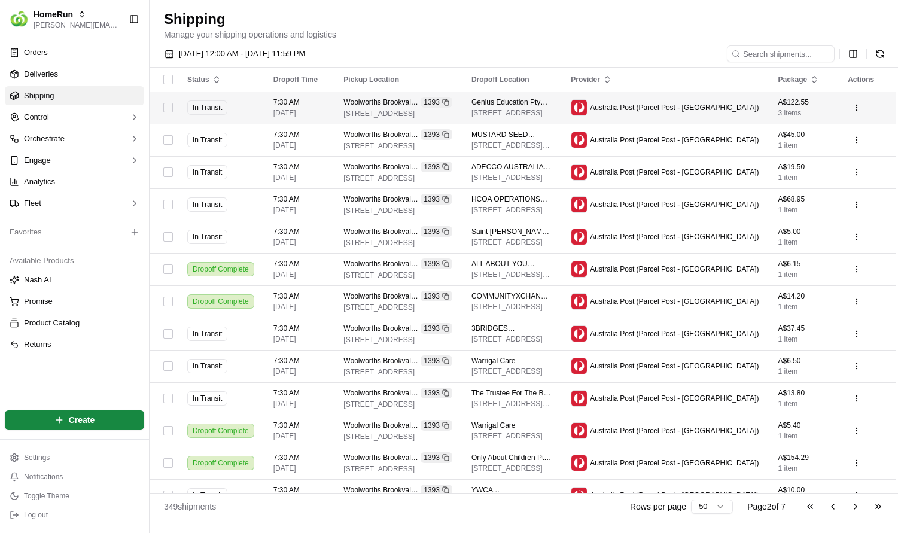
click at [173, 110] on button "button" at bounding box center [168, 108] width 10 height 10
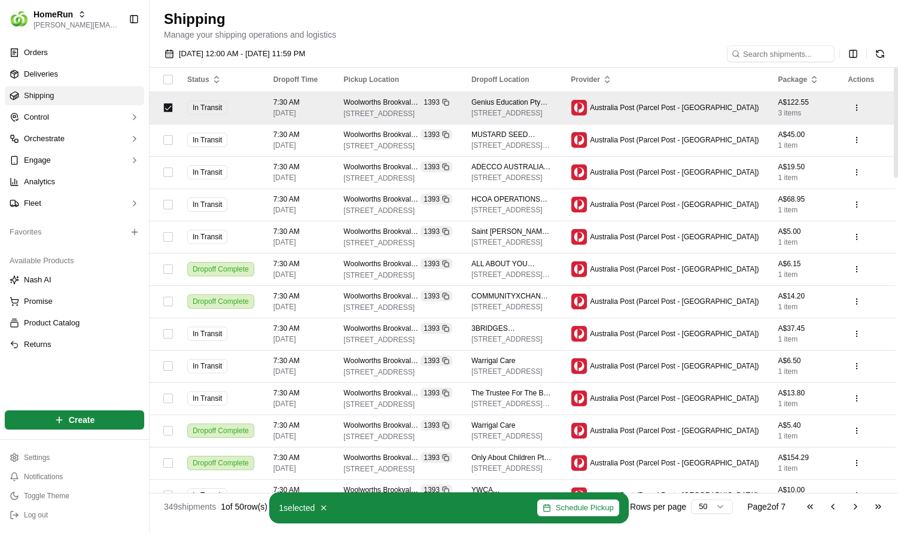
click at [172, 106] on button "button" at bounding box center [168, 108] width 10 height 10
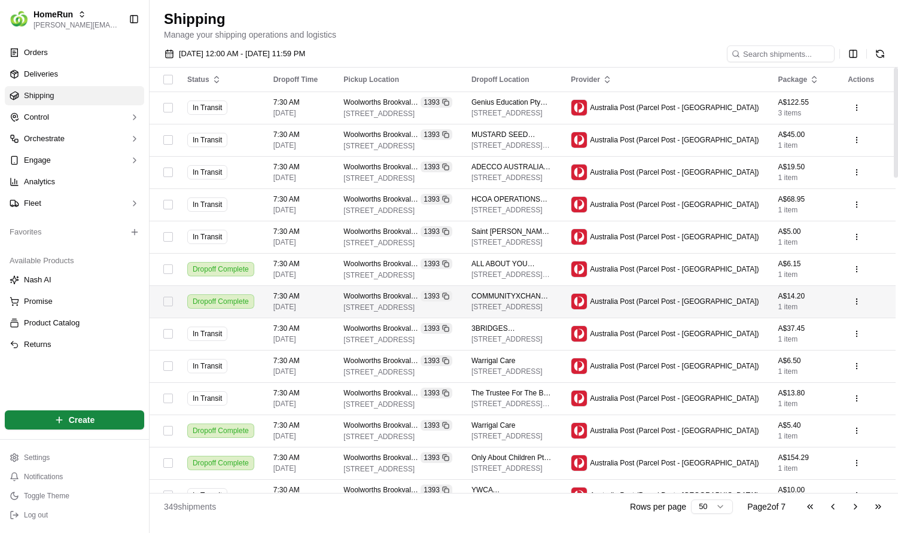
type button "on"
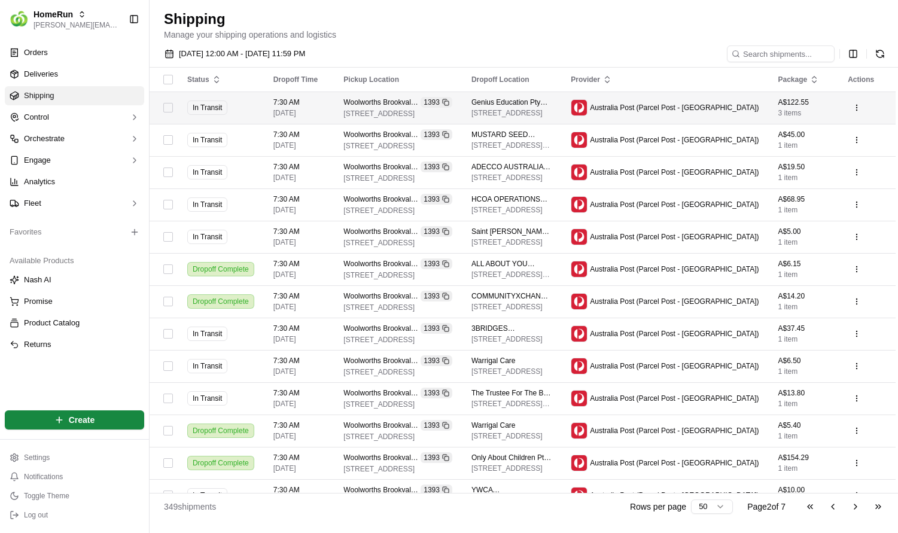
click at [311, 101] on span "7:30 AM" at bounding box center [298, 103] width 51 height 10
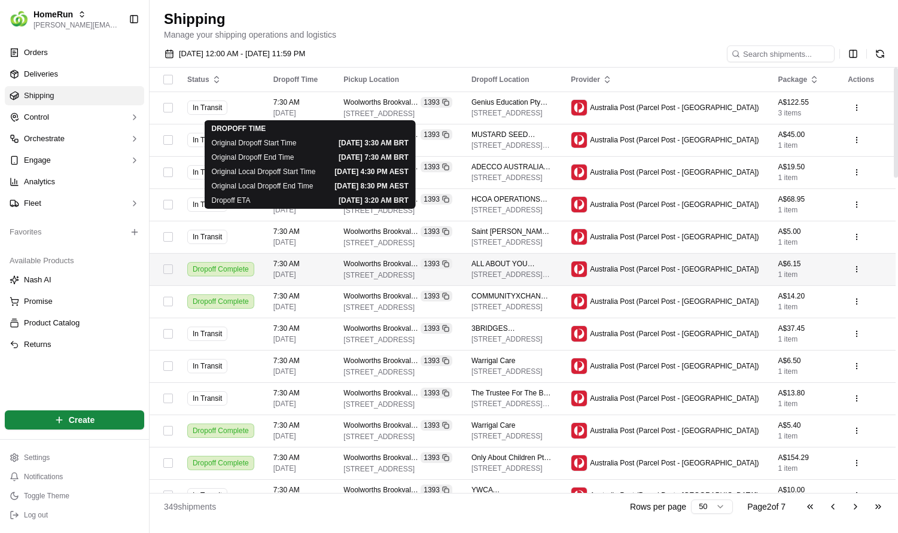
click at [281, 272] on td "7:30 AM 16/09/2025" at bounding box center [299, 269] width 71 height 32
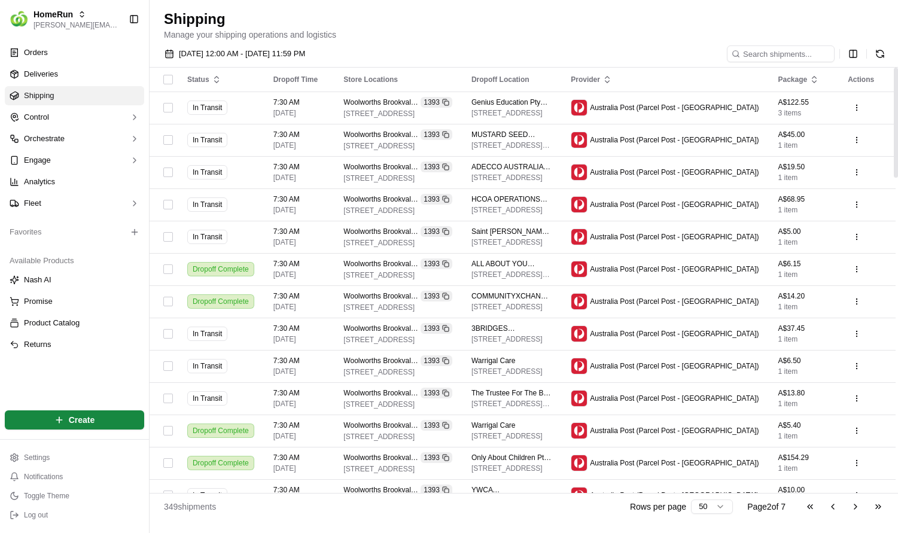
click at [576, 43] on div "09/09/2025 12:00 AM - 17/09/2025 11:59 PM Status Dropoff Time Store Locations D…" at bounding box center [524, 281] width 748 height 481
drag, startPoint x: 848, startPoint y: 63, endPoint x: 853, endPoint y: 54, distance: 10.5
click at [848, 63] on div "09/09/2025 12:00 AM - 17/09/2025 11:59 PM" at bounding box center [524, 56] width 748 height 22
click at [855, 51] on html "HomeRun lucas@usenash.com Toggle Sidebar Orders Deliveries Shipping Control Orc…" at bounding box center [449, 266] width 898 height 533
click at [620, 51] on html "HomeRun lucas@usenash.com Toggle Sidebar Orders Deliveries Shipping Control Orc…" at bounding box center [449, 266] width 898 height 533
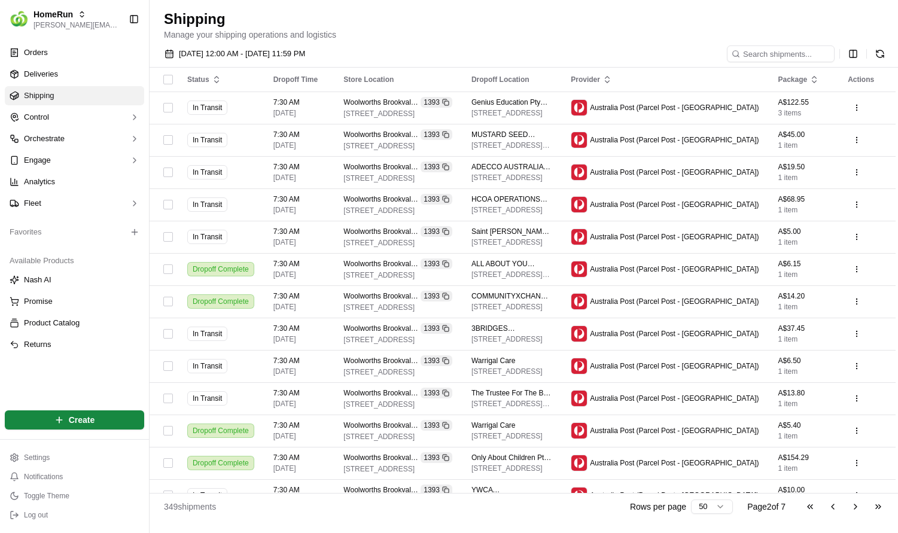
click at [867, 59] on div at bounding box center [808, 53] width 162 height 17
click at [858, 55] on html "HomeRun lucas@usenash.com Toggle Sidebar Orders Deliveries Shipping Control Orc…" at bounding box center [449, 266] width 898 height 533
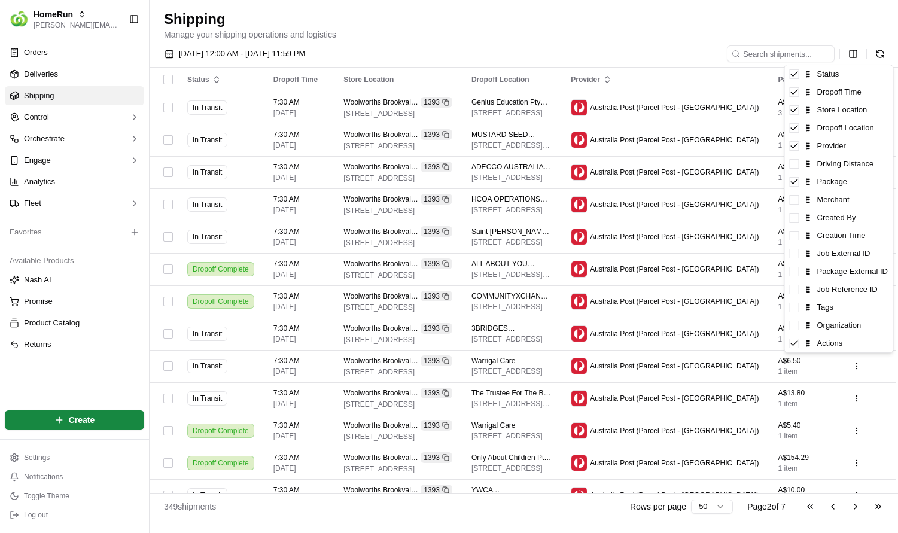
click at [858, 54] on html "HomeRun lucas@usenash.com Toggle Sidebar Orders Deliveries Shipping Control Orc…" at bounding box center [449, 266] width 898 height 533
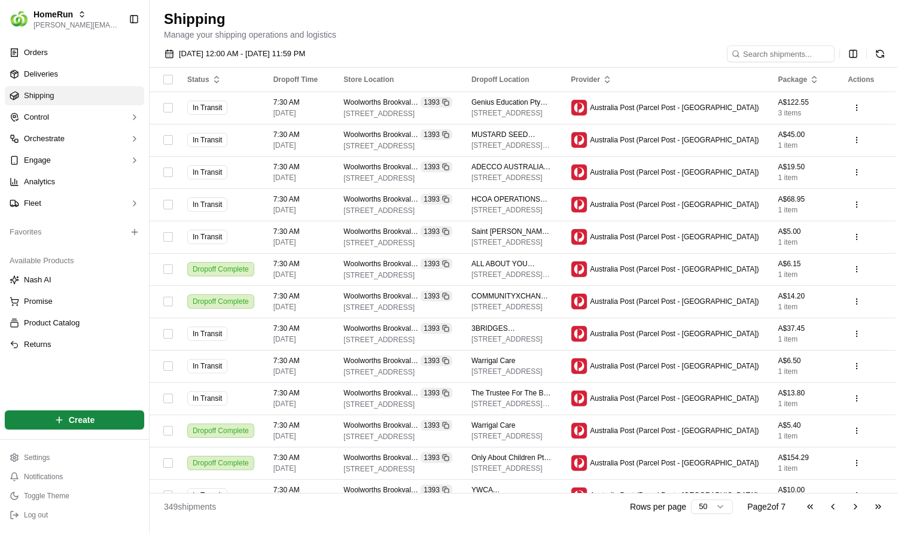
click at [529, 48] on div "09/09/2025 12:00 AM - 17/09/2025 11:59 PM" at bounding box center [524, 56] width 748 height 22
click at [852, 56] on html "HomeRun lucas@usenash.com Toggle Sidebar Orders Deliveries Shipping Control Orc…" at bounding box center [449, 266] width 898 height 533
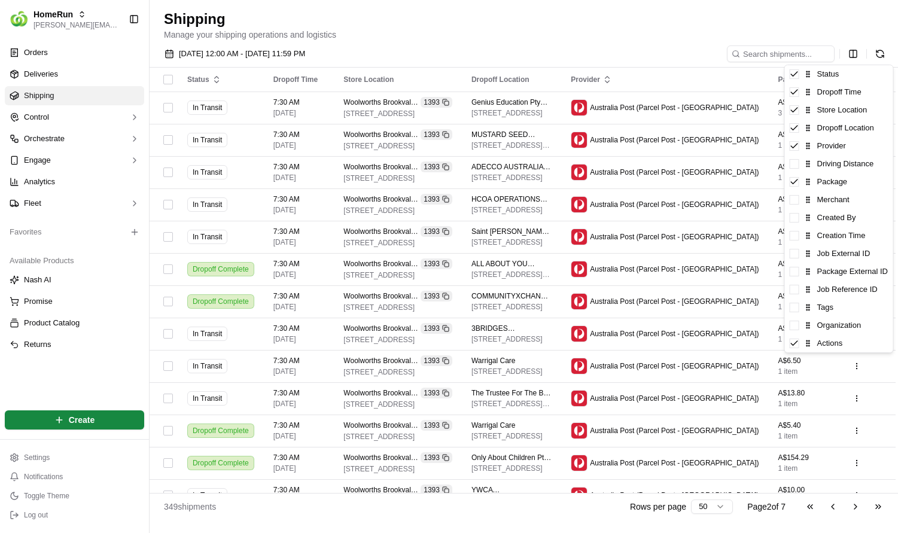
click at [666, 46] on html "HomeRun lucas@usenash.com Toggle Sidebar Orders Deliveries Shipping Control Orc…" at bounding box center [449, 266] width 898 height 533
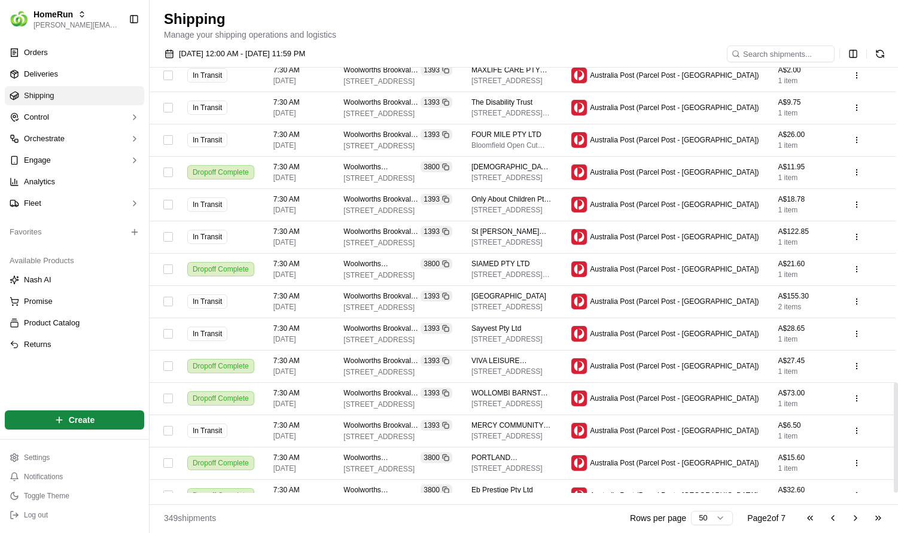
scroll to position [1214, 0]
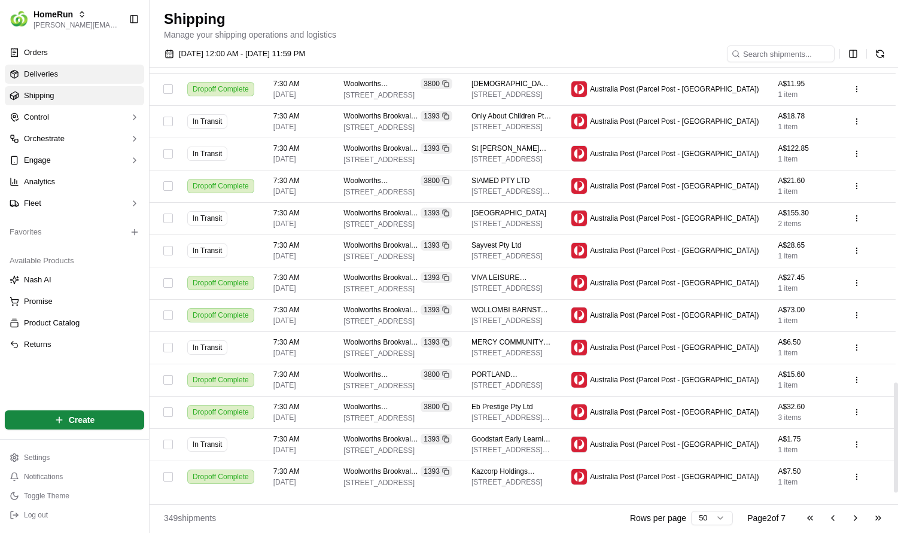
click at [111, 77] on link "Deliveries" at bounding box center [74, 74] width 139 height 19
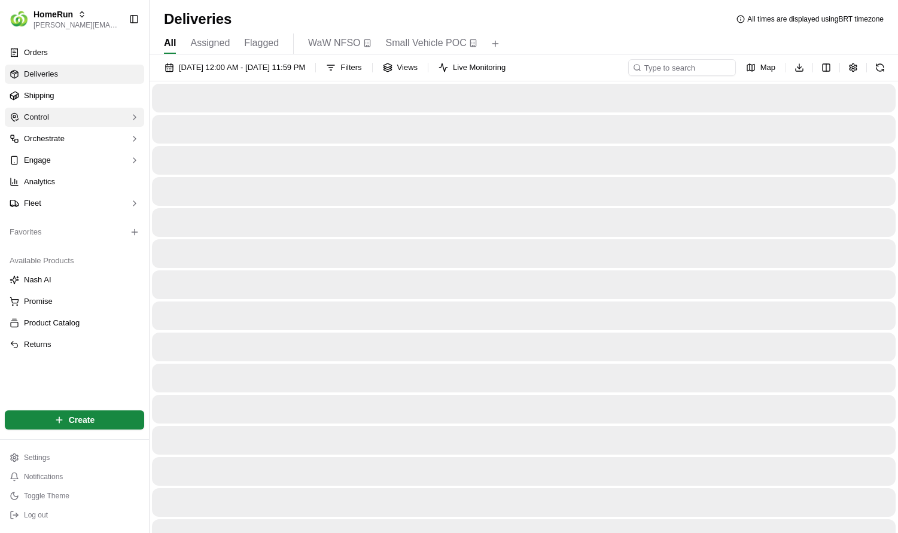
click at [102, 112] on button "Control" at bounding box center [74, 117] width 139 height 19
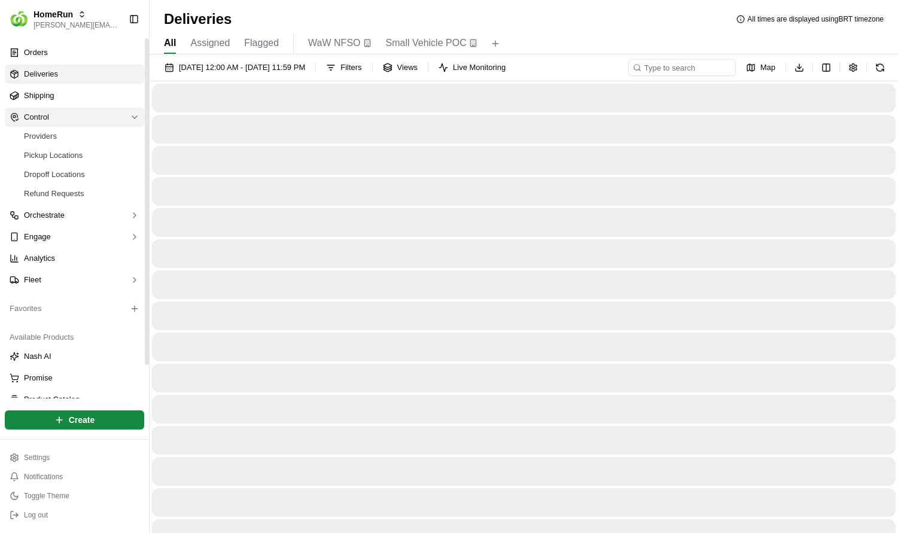
click at [99, 112] on button "Control" at bounding box center [74, 117] width 139 height 19
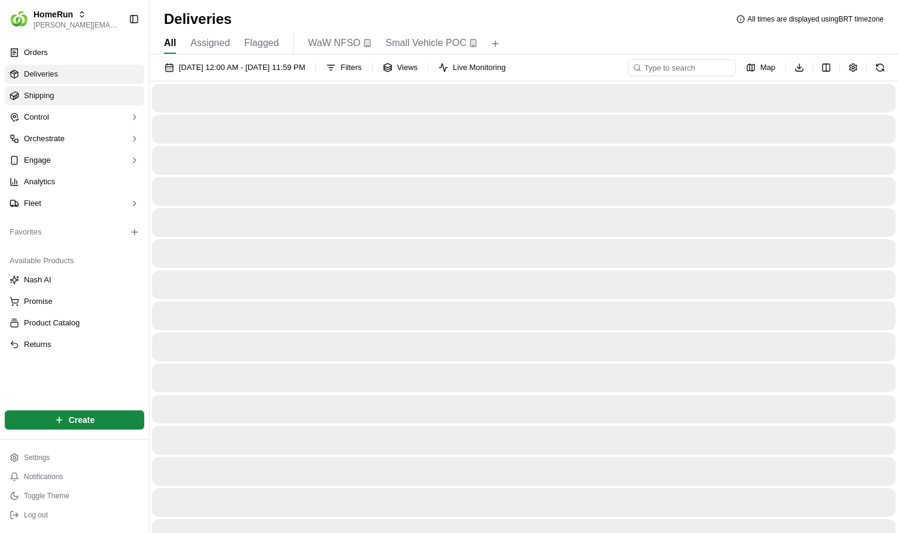
click at [103, 101] on link "Shipping" at bounding box center [74, 95] width 139 height 19
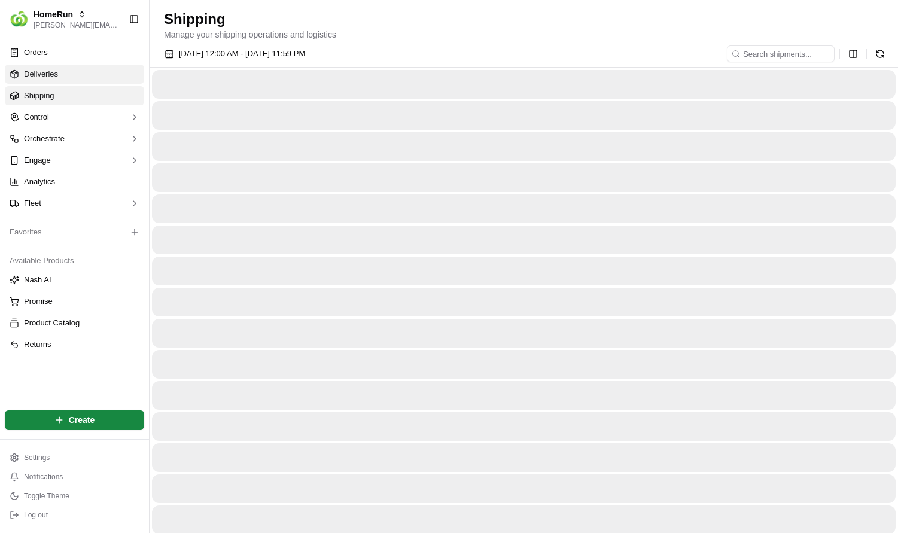
click at [92, 77] on link "Deliveries" at bounding box center [74, 74] width 139 height 19
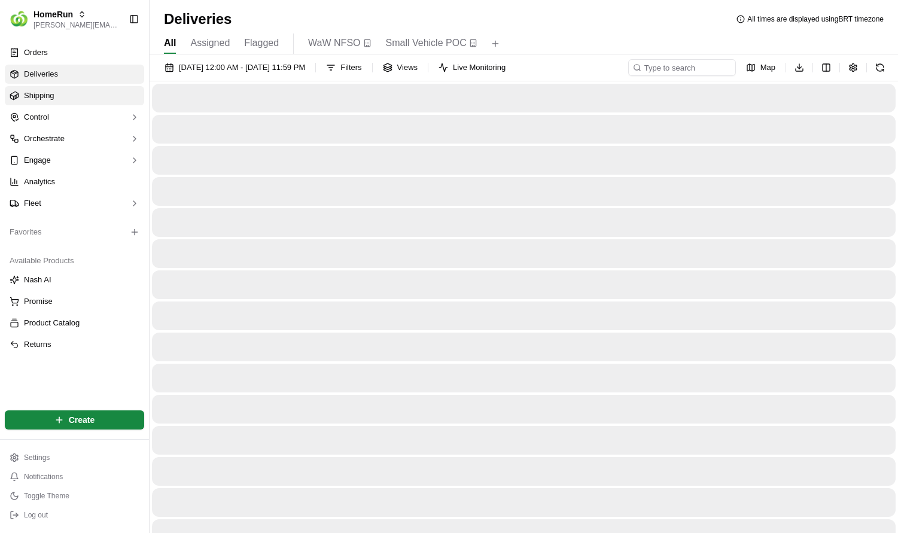
click at [89, 93] on link "Shipping" at bounding box center [74, 95] width 139 height 19
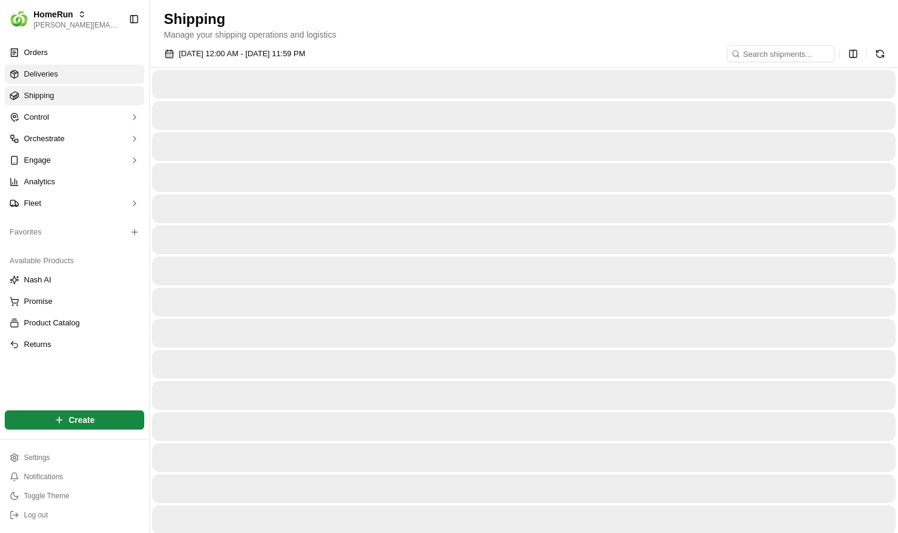
click at [88, 76] on link "Deliveries" at bounding box center [74, 74] width 139 height 19
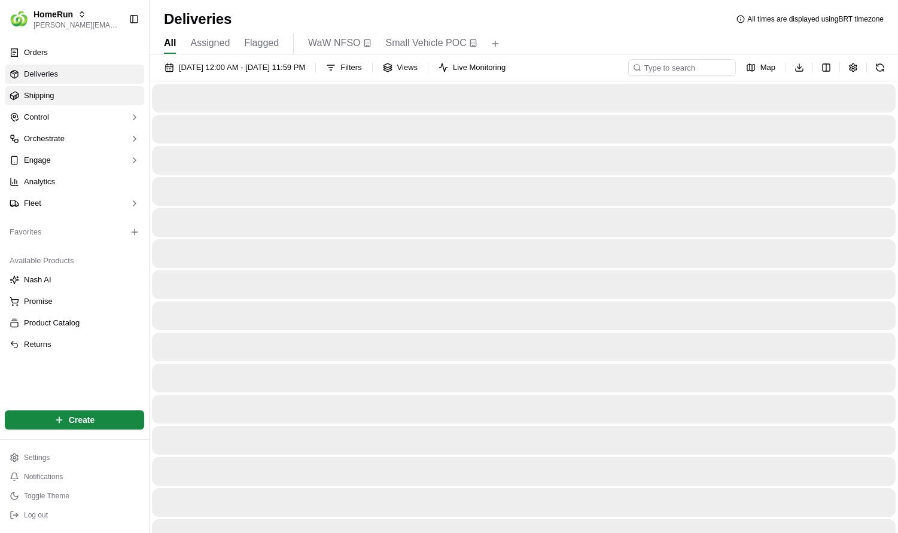
click at [84, 96] on link "Shipping" at bounding box center [74, 95] width 139 height 19
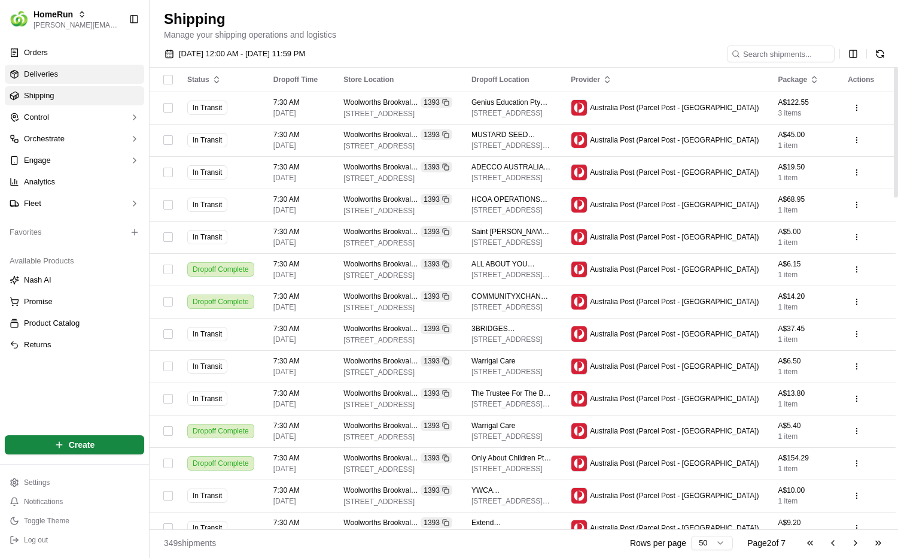
click at [54, 68] on link "Deliveries" at bounding box center [74, 74] width 139 height 19
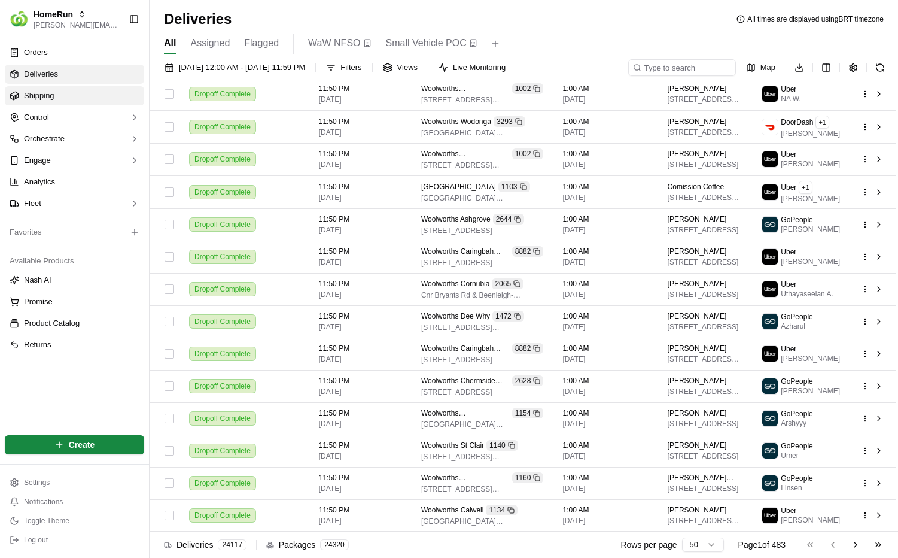
click at [71, 96] on link "Shipping" at bounding box center [74, 95] width 139 height 19
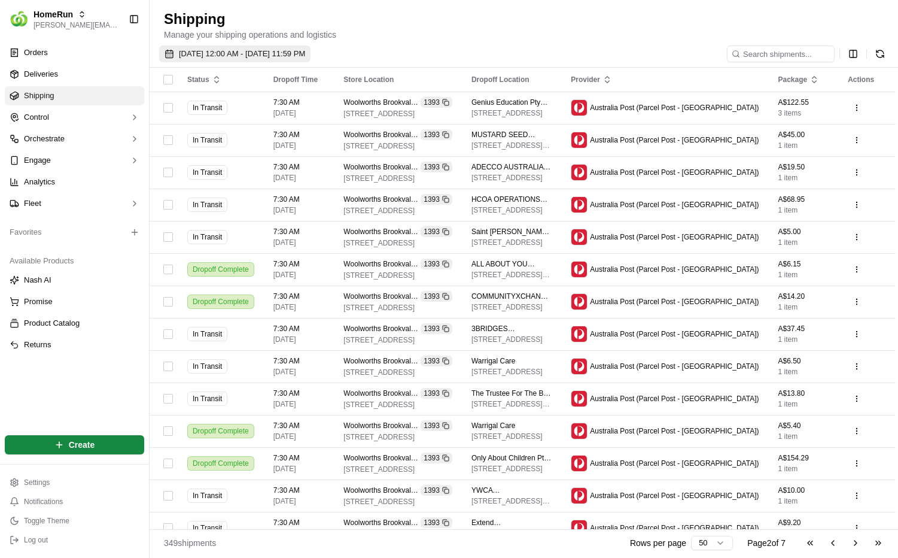
click at [236, 56] on span "09/09/2025 12:00 AM - 17/09/2025 11:59 PM" at bounding box center [242, 53] width 126 height 11
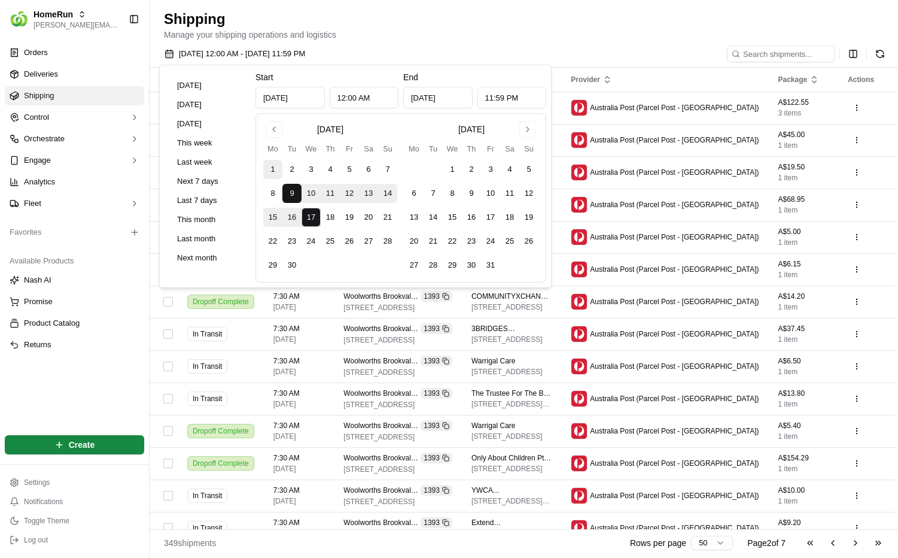
click at [275, 164] on button "1" at bounding box center [272, 169] width 19 height 19
type input "Sep 1, 2025"
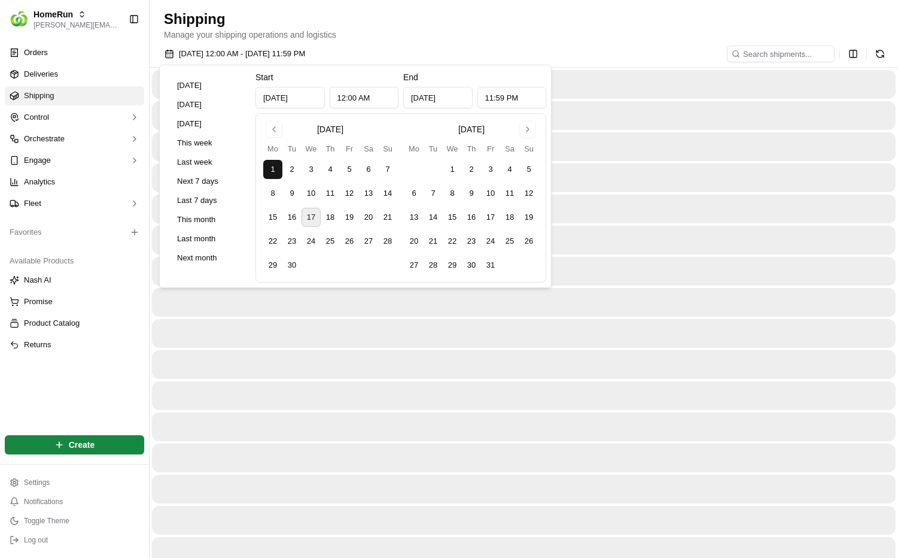
click at [338, 249] on td "25" at bounding box center [330, 241] width 19 height 19
click at [315, 248] on button "24" at bounding box center [311, 241] width 19 height 19
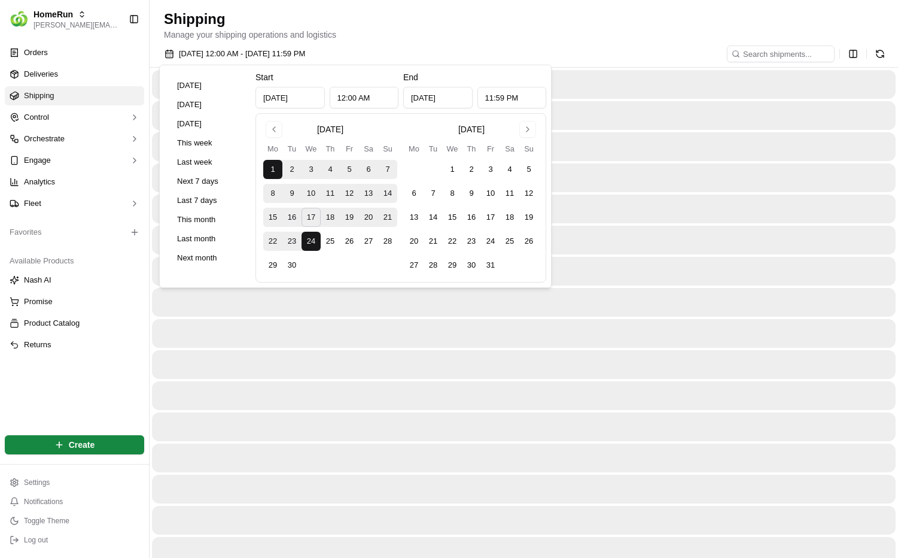
type input "Sep 24, 2025"
click at [619, 77] on div at bounding box center [524, 84] width 744 height 29
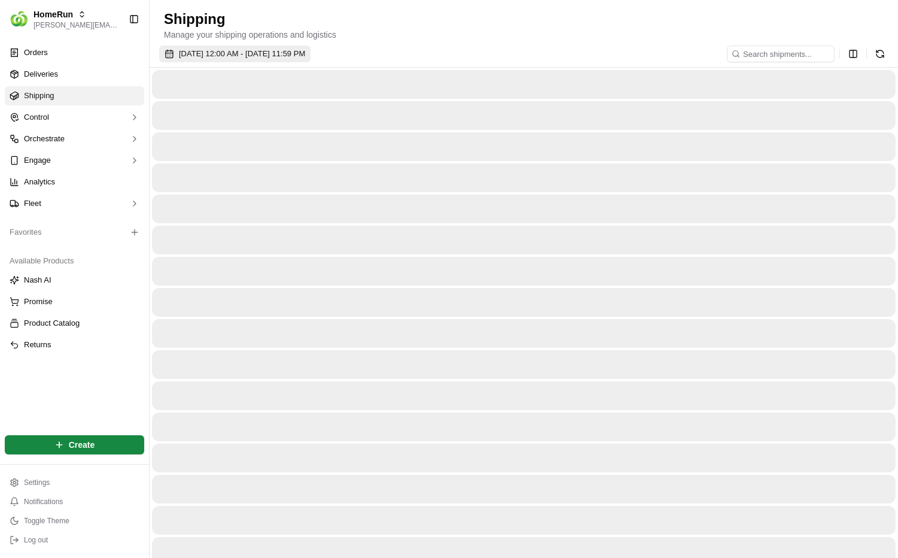
click at [305, 50] on span "01/09/2025 12:00 AM - 24/09/2025 11:59 PM" at bounding box center [242, 53] width 126 height 11
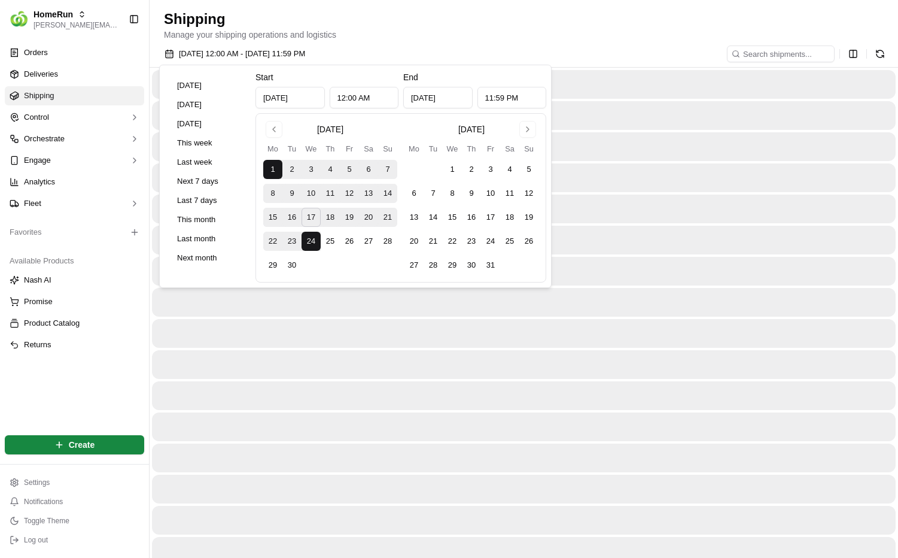
click at [309, 215] on button "17" at bounding box center [311, 217] width 19 height 19
type input "Sep 17, 2025"
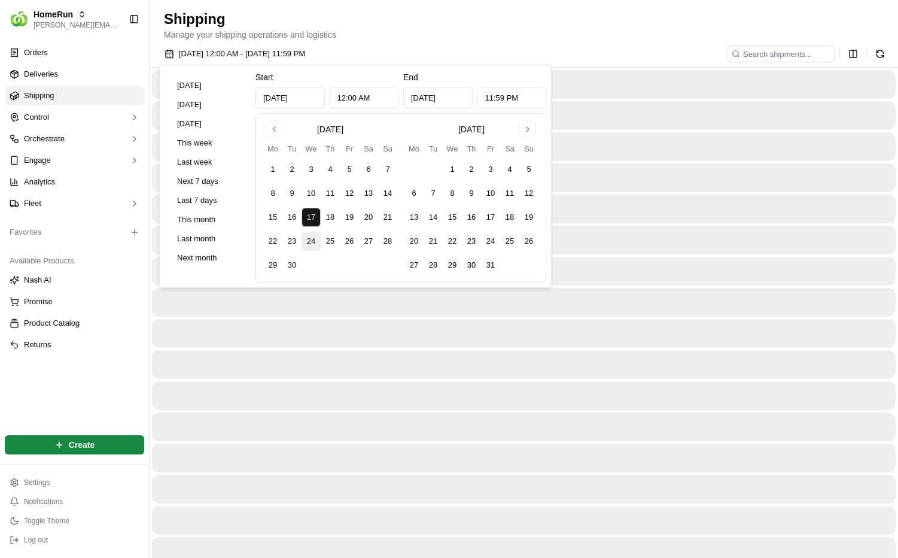
click at [311, 246] on button "24" at bounding box center [311, 241] width 19 height 19
type input "Sep 24, 2025"
click at [446, 51] on div "17/09/2025 12:00 AM - 24/09/2025 11:59 PM" at bounding box center [524, 56] width 748 height 22
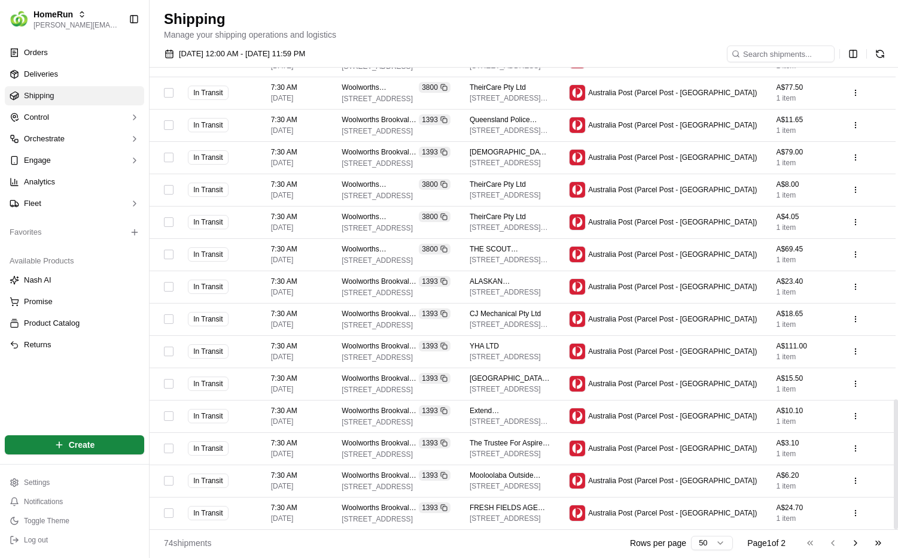
click at [707, 532] on html "HomeRun lucas@usenash.com Toggle Sidebar Orders Deliveries Shipping Control Orc…" at bounding box center [449, 279] width 898 height 558
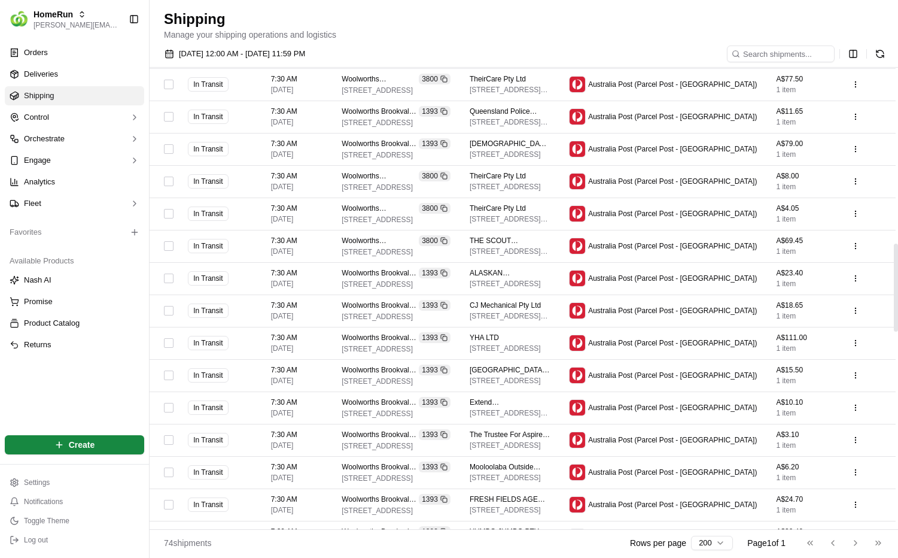
scroll to position [1953, 0]
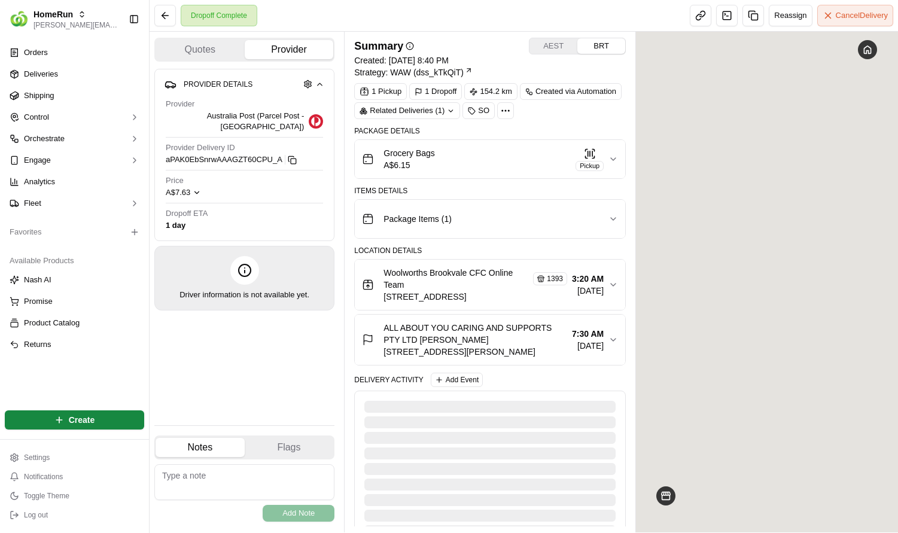
click at [611, 163] on icon "button" at bounding box center [613, 159] width 10 height 10
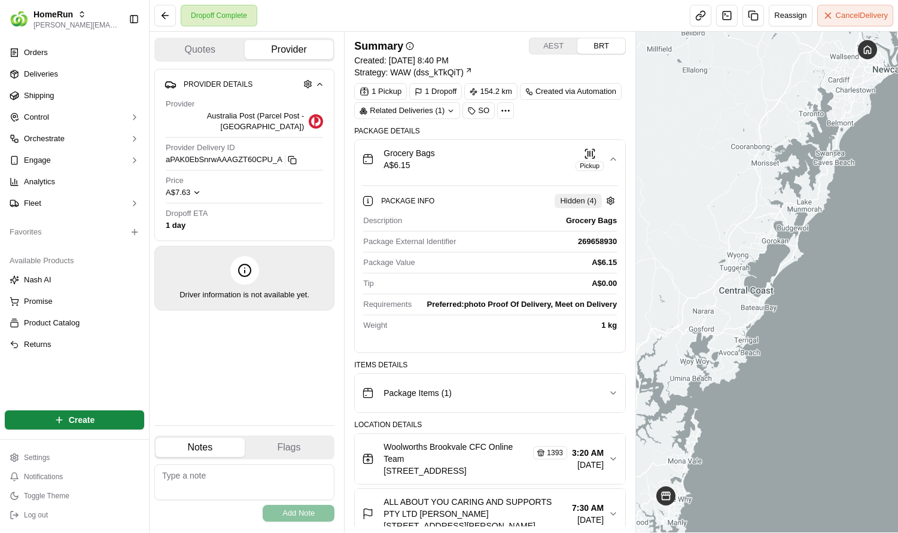
click at [611, 163] on icon "button" at bounding box center [613, 159] width 10 height 10
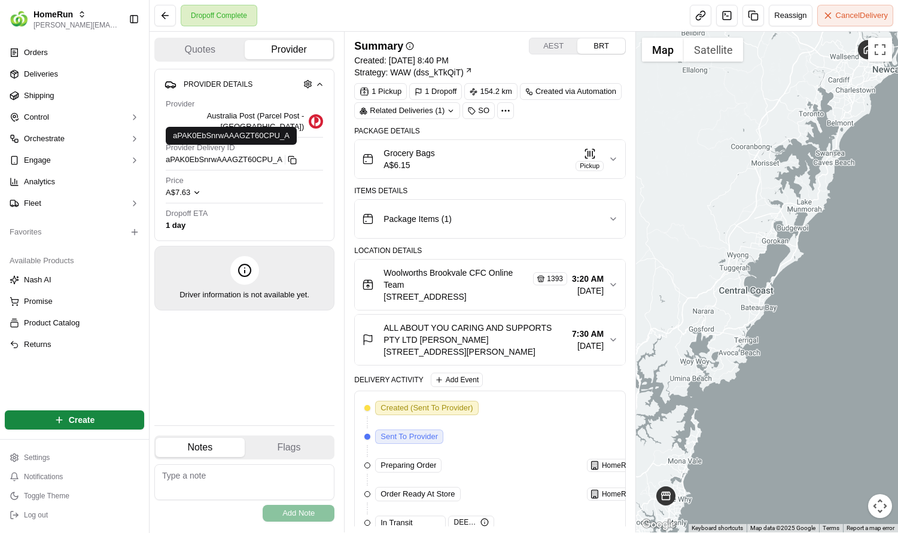
scroll to position [42, 0]
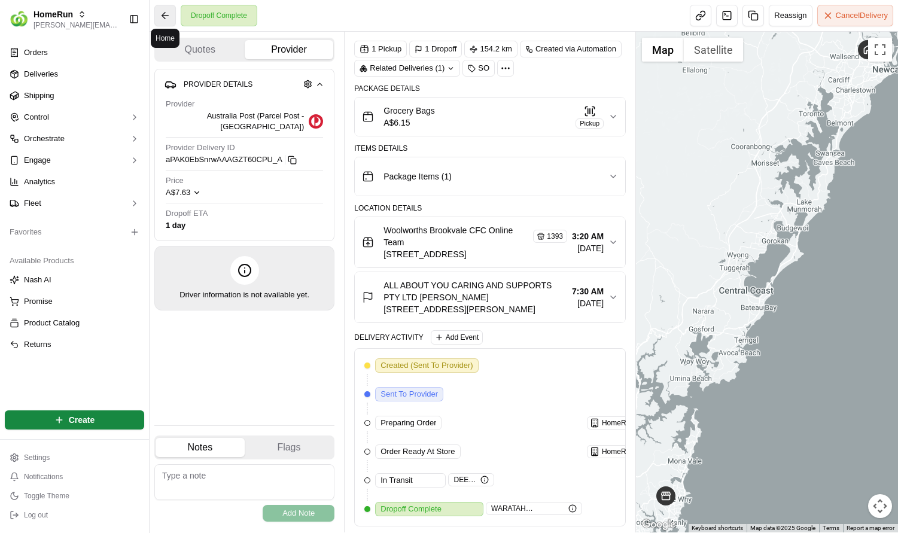
click at [170, 12] on button at bounding box center [165, 16] width 22 height 22
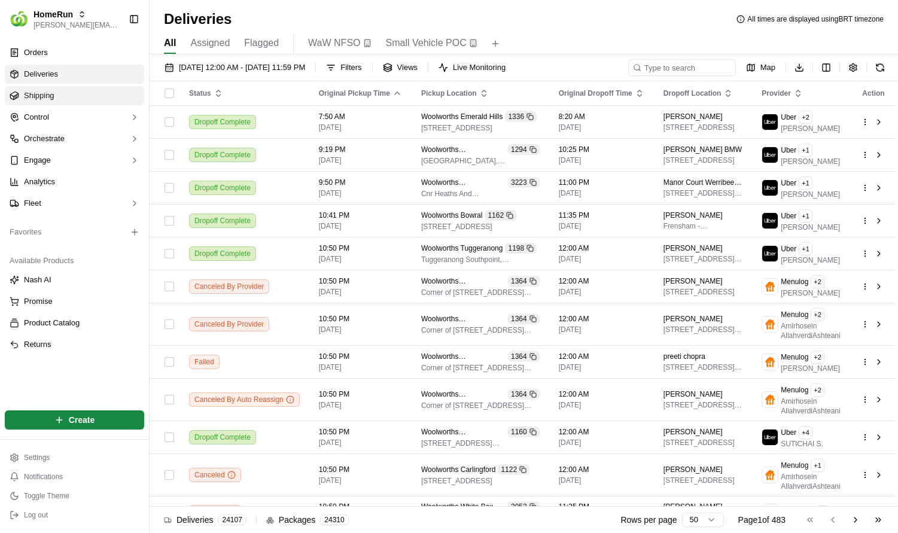
click at [54, 92] on span "Shipping" at bounding box center [39, 95] width 31 height 11
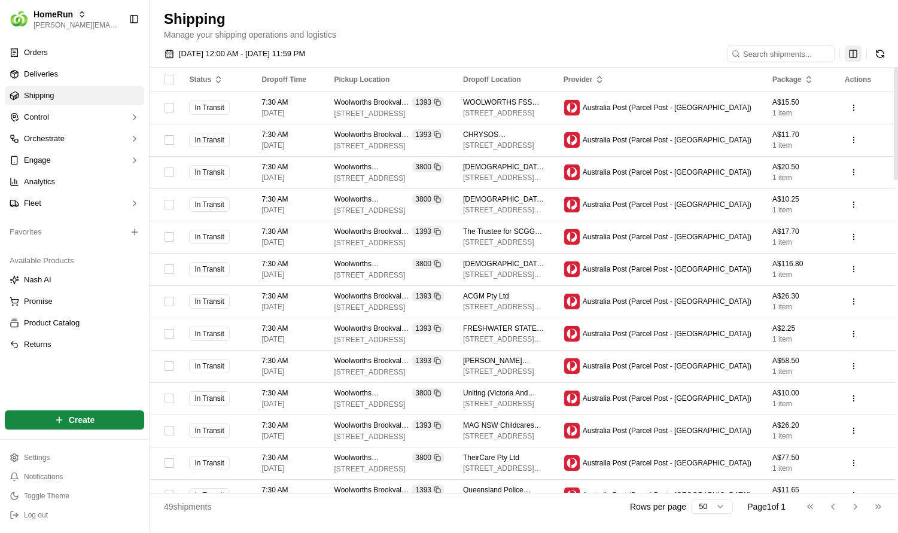
click at [851, 56] on html "HomeRun lucas@usenash.com Toggle Sidebar Orders Deliveries Shipping Control Orc…" at bounding box center [449, 266] width 898 height 533
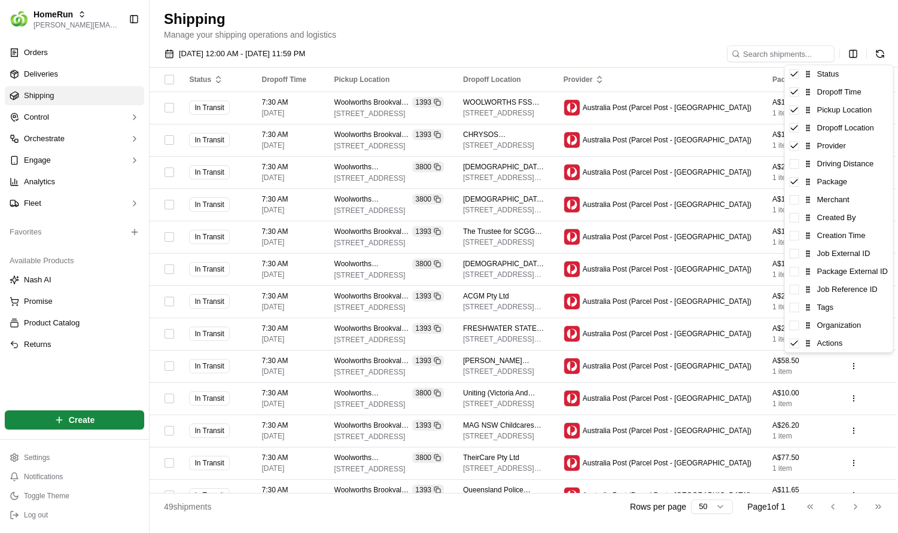
click at [852, 54] on html "HomeRun lucas@usenash.com Toggle Sidebar Orders Deliveries Shipping Control Orc…" at bounding box center [449, 266] width 898 height 533
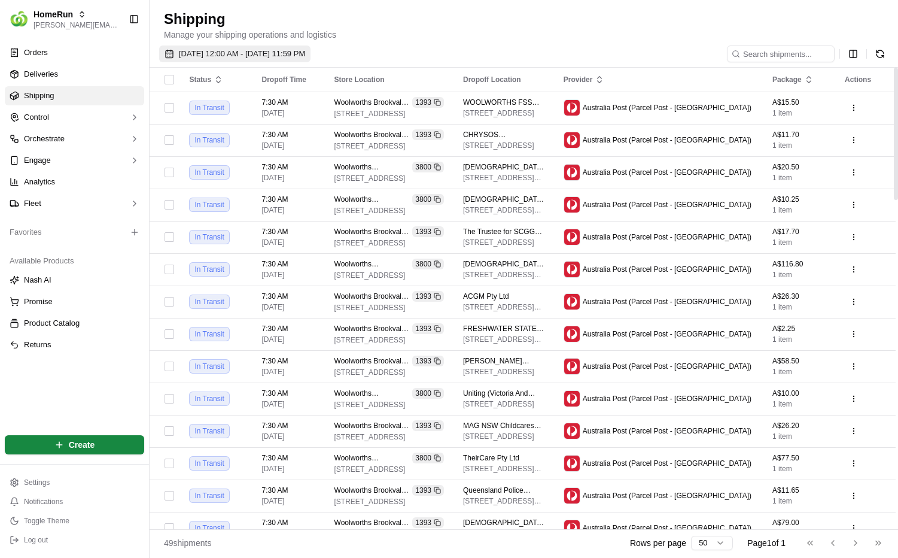
click at [230, 48] on span "[DATE] 12:00 AM - [DATE] 11:59 PM" at bounding box center [242, 53] width 126 height 11
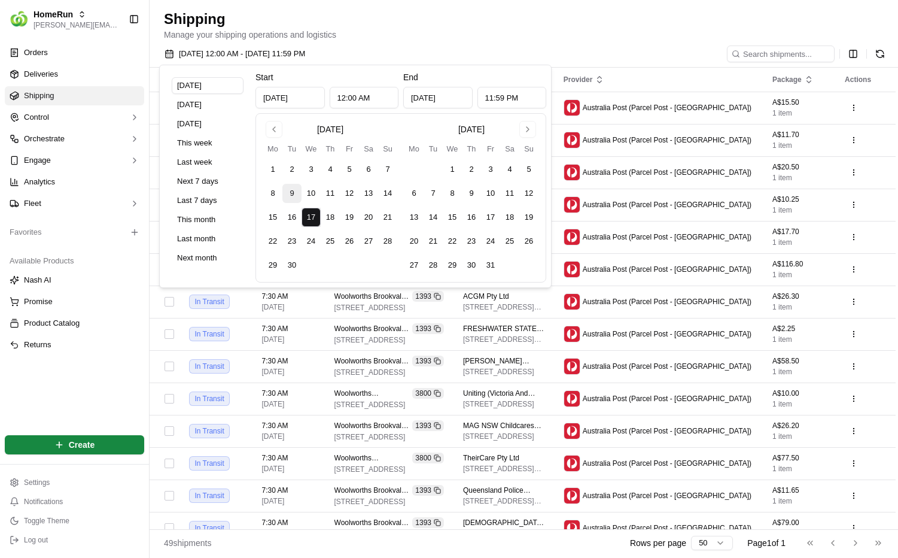
click at [290, 189] on button "9" at bounding box center [291, 193] width 19 height 19
type input "[DATE]"
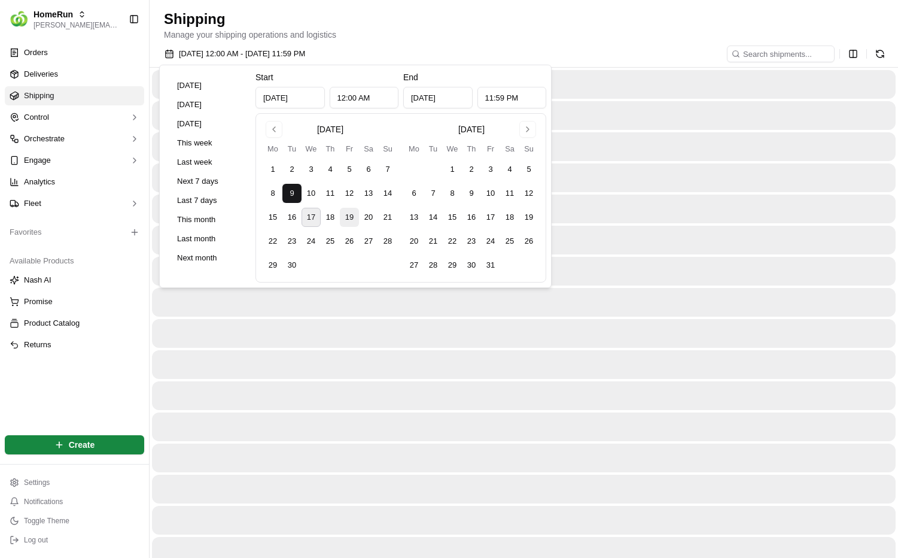
click at [341, 220] on button "19" at bounding box center [349, 217] width 19 height 19
type input "[DATE]"
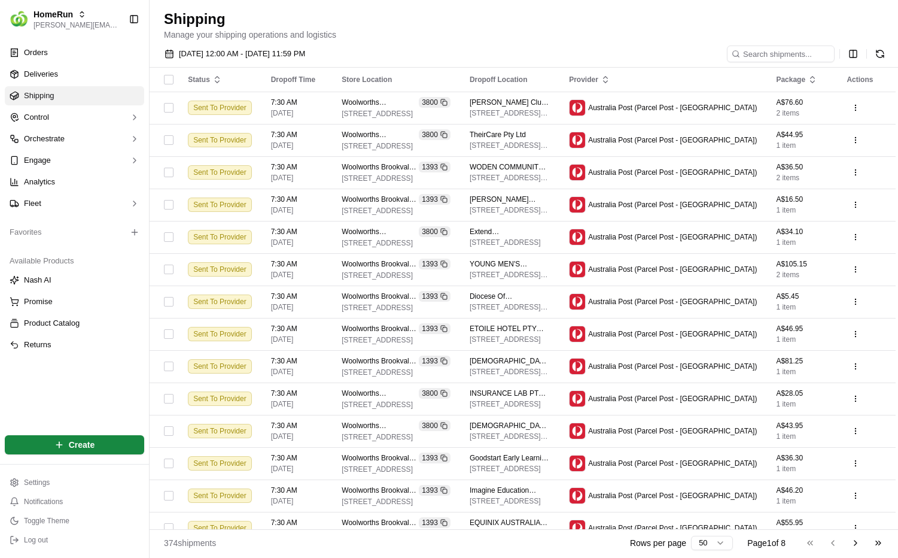
click at [62, 84] on ul "Orders Deliveries Shipping Control Orchestrate Engage Analytics Fleet" at bounding box center [74, 128] width 139 height 170
click at [67, 77] on link "Deliveries" at bounding box center [74, 74] width 139 height 19
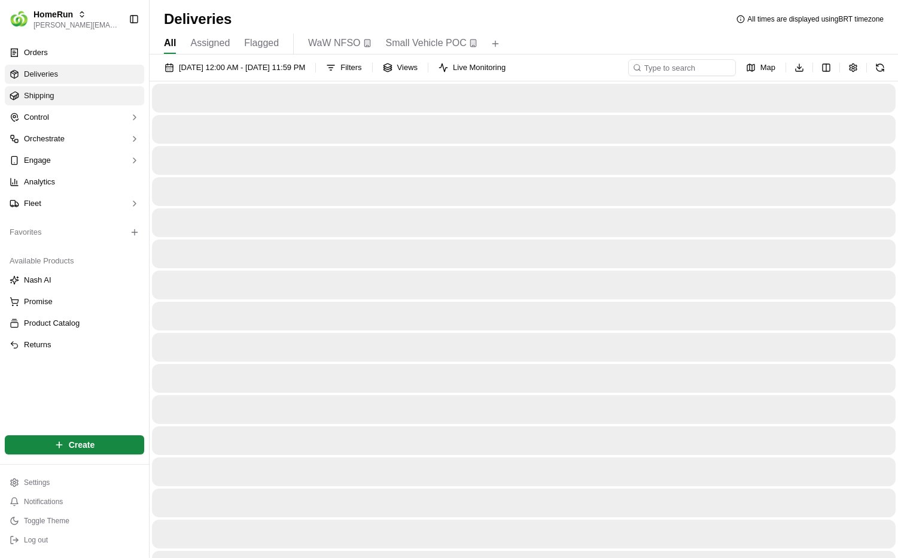
click at [67, 92] on link "Shipping" at bounding box center [74, 95] width 139 height 19
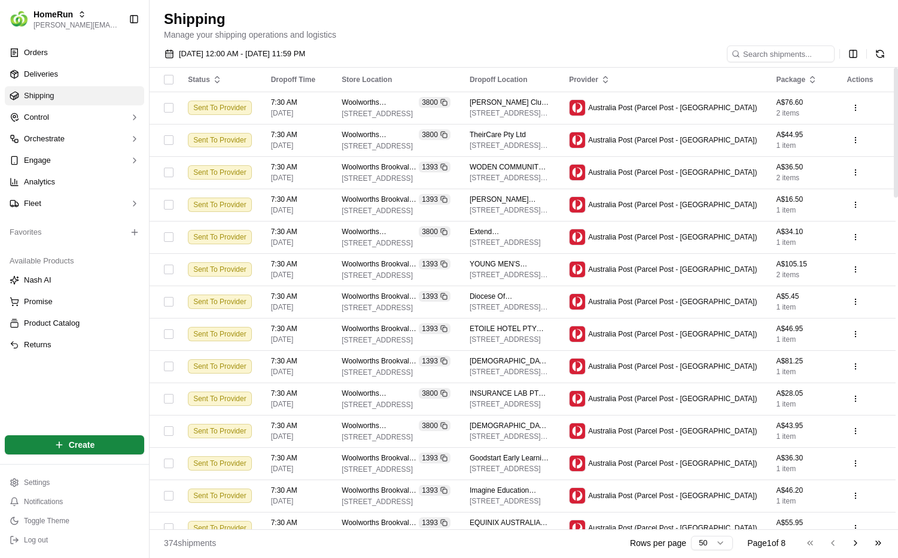
click at [90, 84] on ul "Orders Deliveries Shipping Control Orchestrate Engage Analytics Fleet" at bounding box center [74, 128] width 139 height 170
click at [92, 81] on link "Deliveries" at bounding box center [74, 74] width 139 height 19
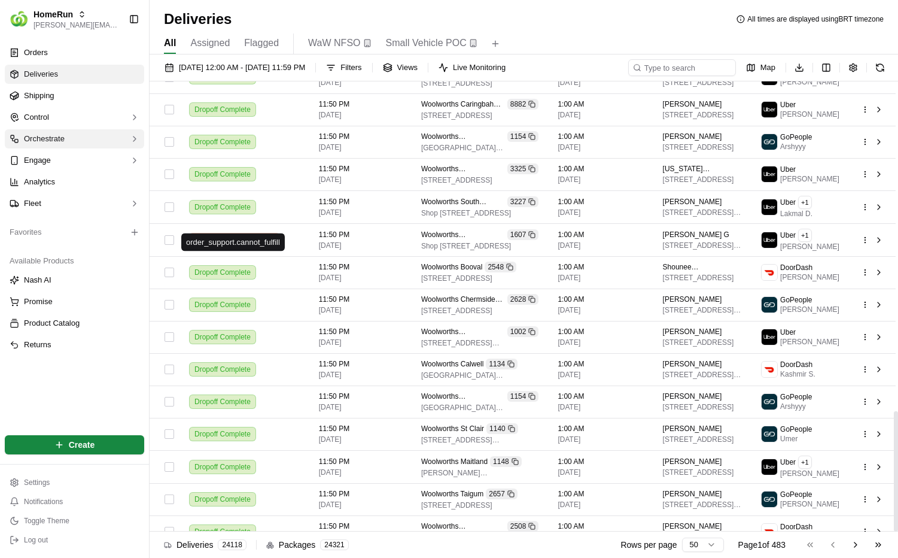
scroll to position [675, 0]
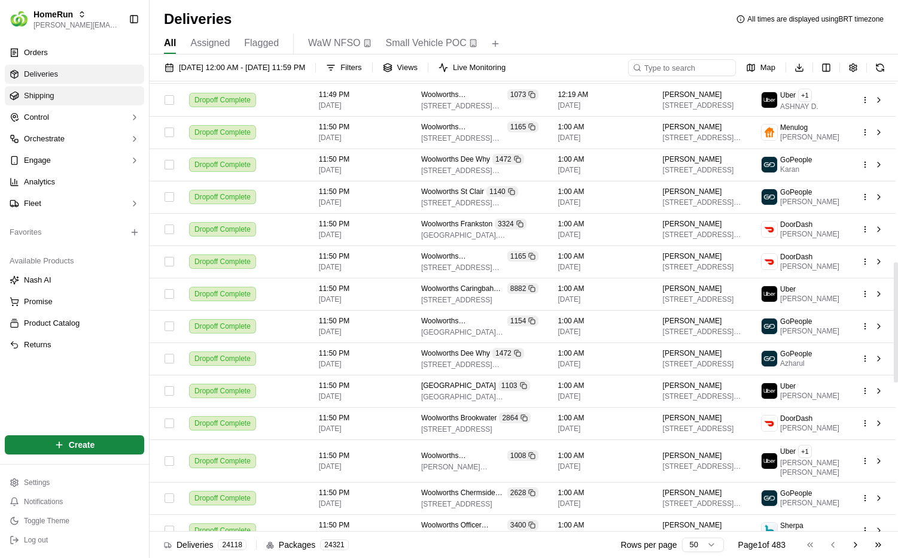
click at [91, 98] on link "Shipping" at bounding box center [74, 95] width 139 height 19
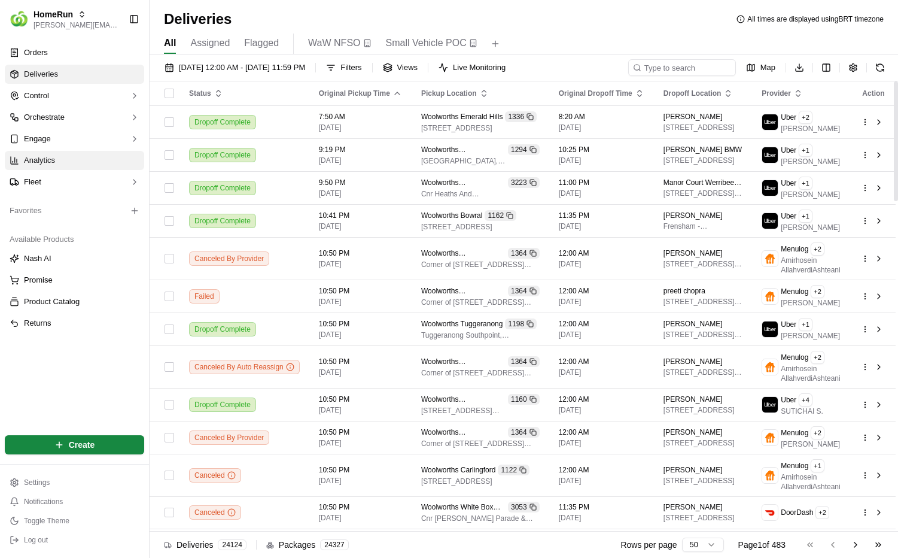
click at [62, 157] on link "Analytics" at bounding box center [74, 160] width 139 height 19
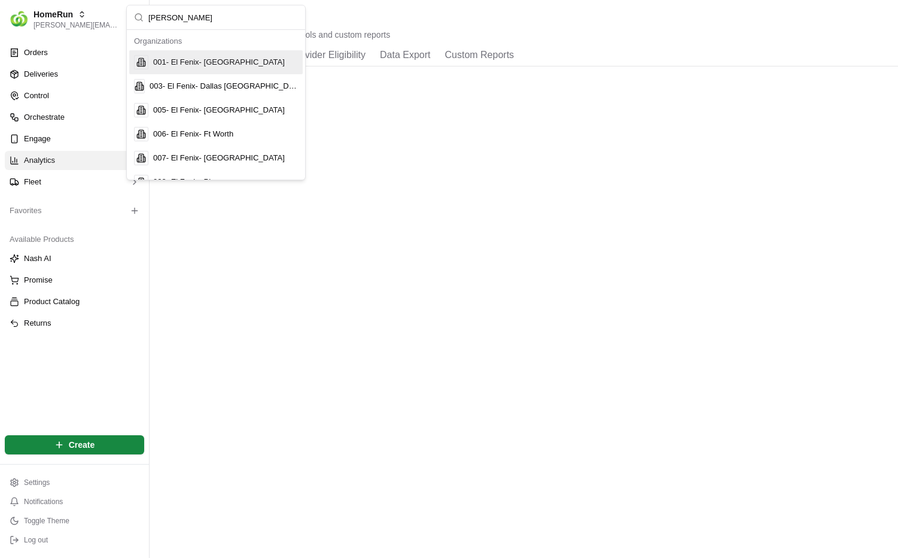
type input "coles"
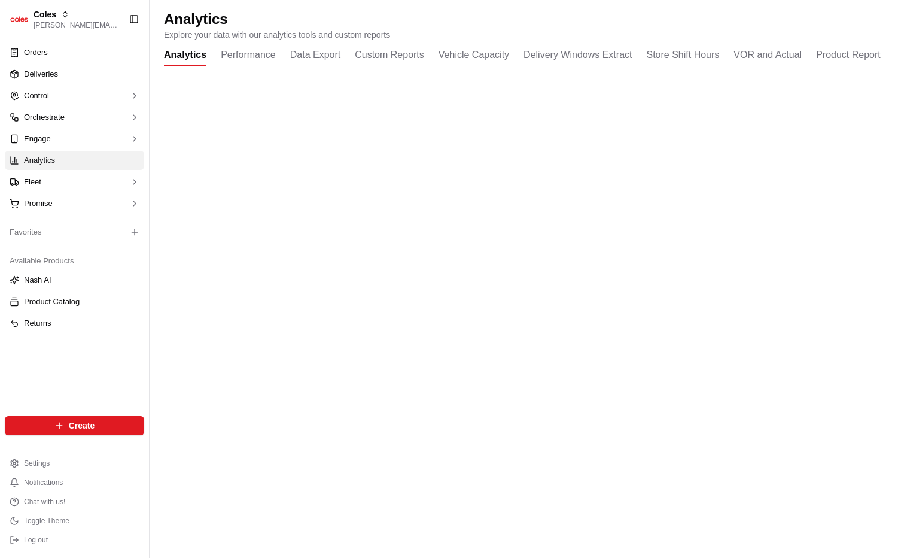
click at [857, 52] on button "Product Report" at bounding box center [848, 55] width 65 height 20
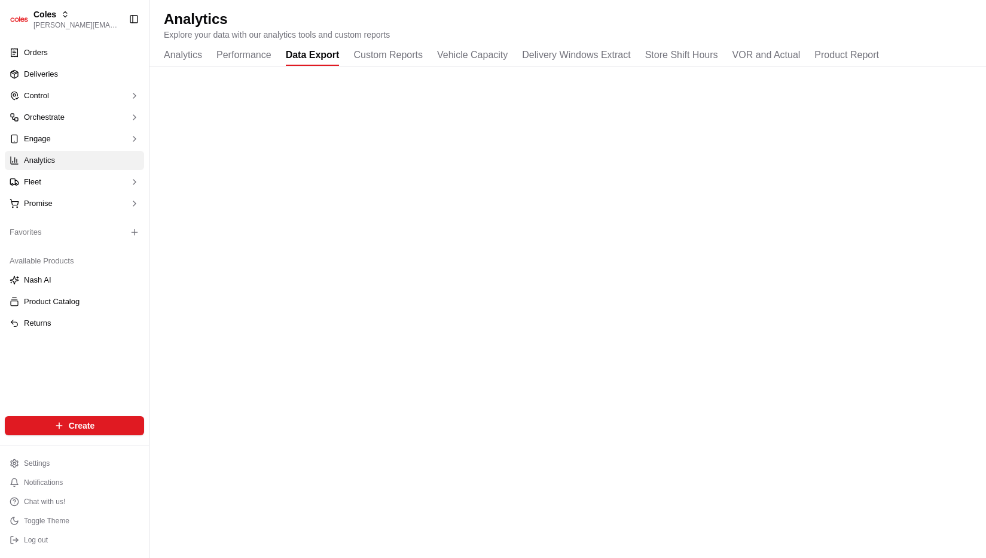
click at [293, 58] on button "Data Export" at bounding box center [313, 55] width 54 height 20
click at [240, 63] on button "Performance" at bounding box center [244, 55] width 55 height 20
click at [181, 61] on button "Analytics" at bounding box center [183, 55] width 38 height 20
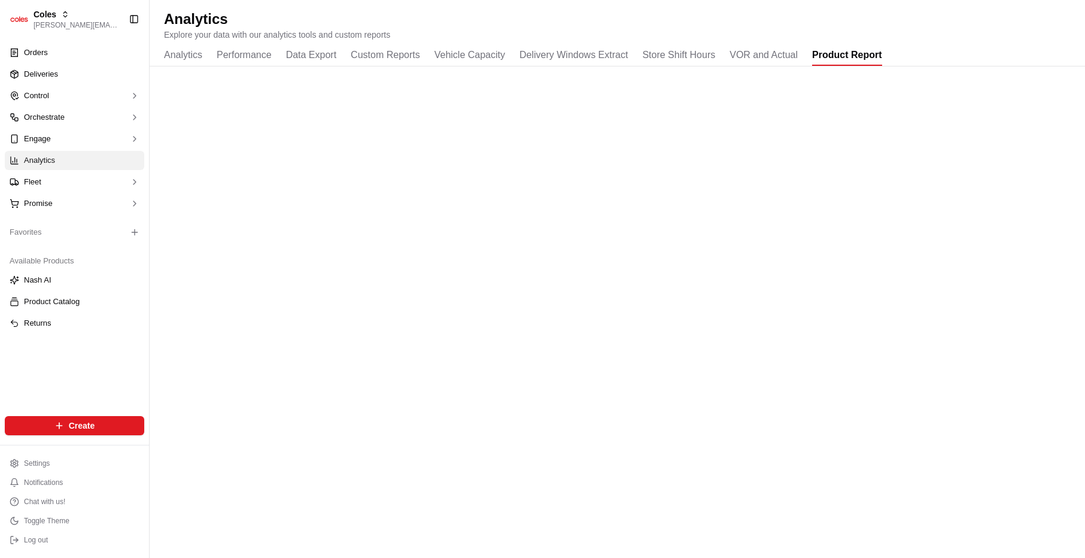
click at [881, 51] on button "Product Report" at bounding box center [846, 55] width 69 height 20
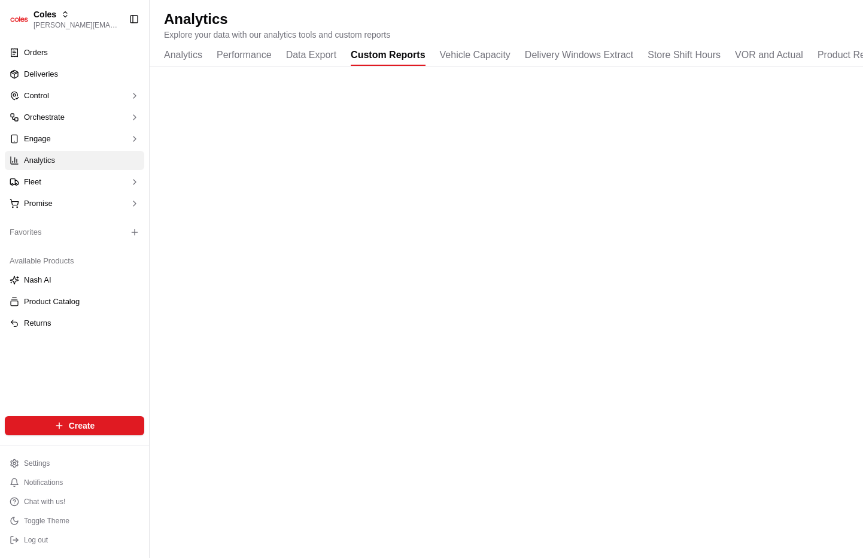
drag, startPoint x: 296, startPoint y: 45, endPoint x: 385, endPoint y: 56, distance: 90.4
click at [382, 55] on button "Custom Reports" at bounding box center [388, 55] width 74 height 20
click at [290, 56] on button "Data Export" at bounding box center [311, 55] width 50 height 20
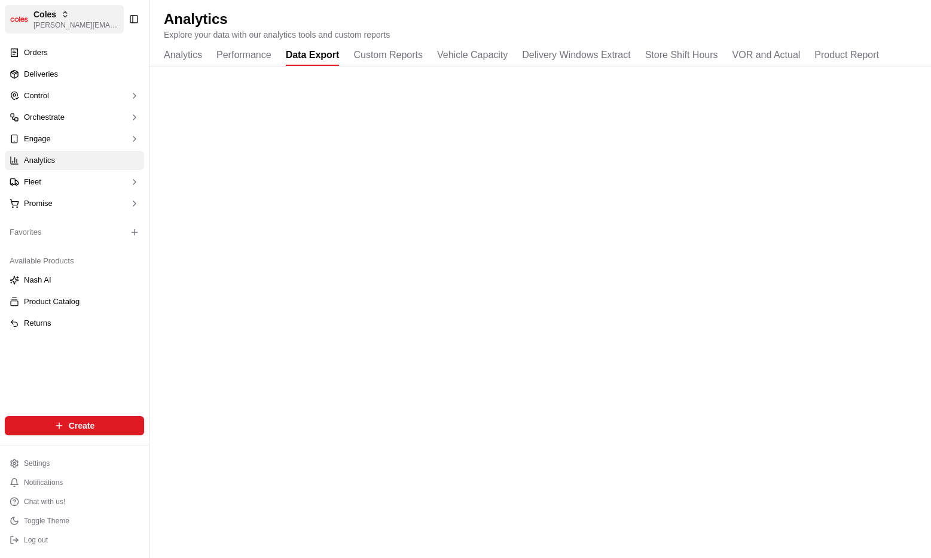
click at [81, 32] on button "Coles lucas@usenash.com" at bounding box center [64, 19] width 119 height 29
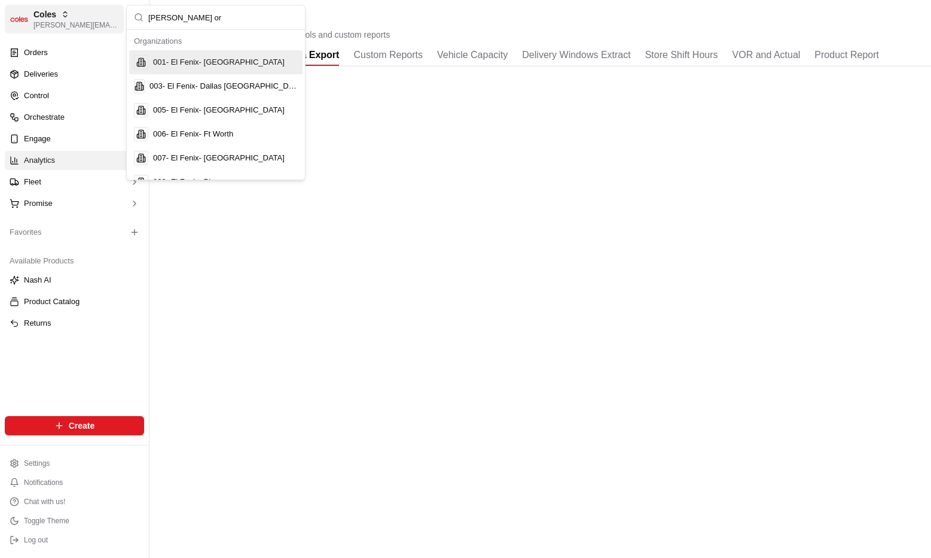
type input "nash org"
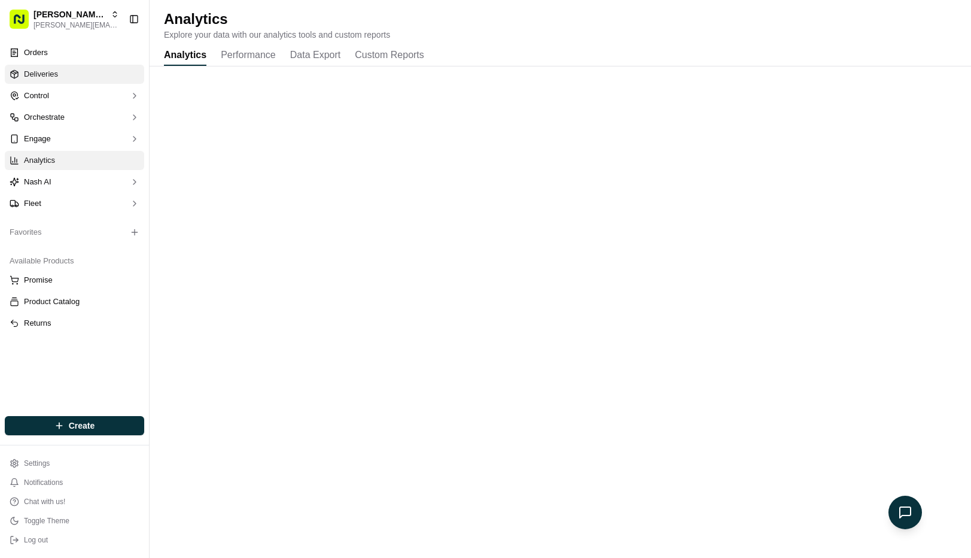
click at [59, 75] on link "Deliveries" at bounding box center [74, 74] width 139 height 19
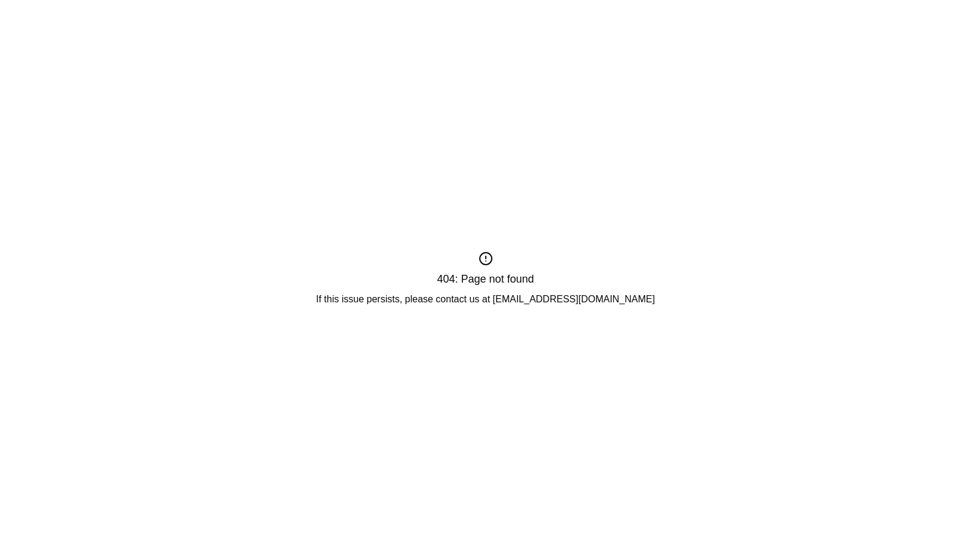
click at [488, 388] on div "404: Page not found If this issue persists, please contact us at support@usenas…" at bounding box center [485, 279] width 971 height 558
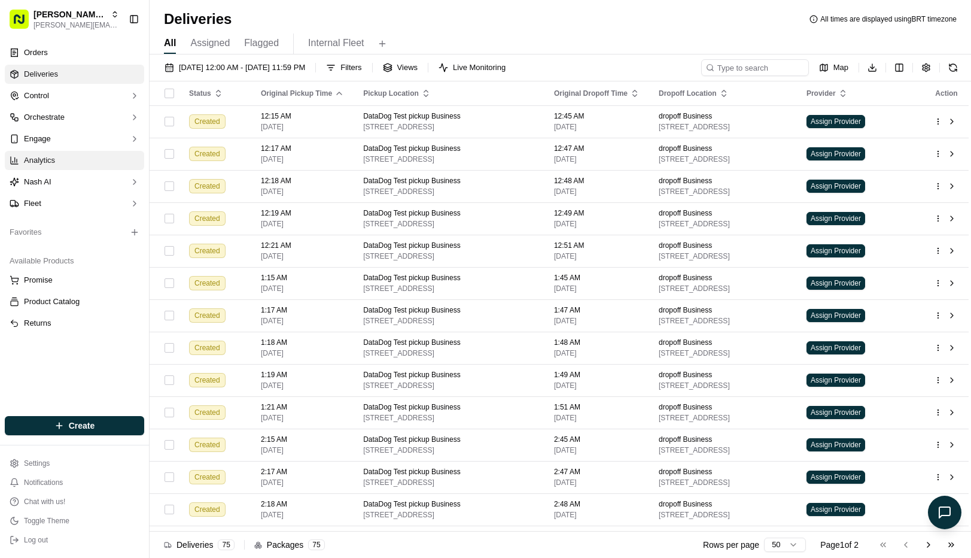
click at [70, 160] on link "Analytics" at bounding box center [74, 160] width 139 height 19
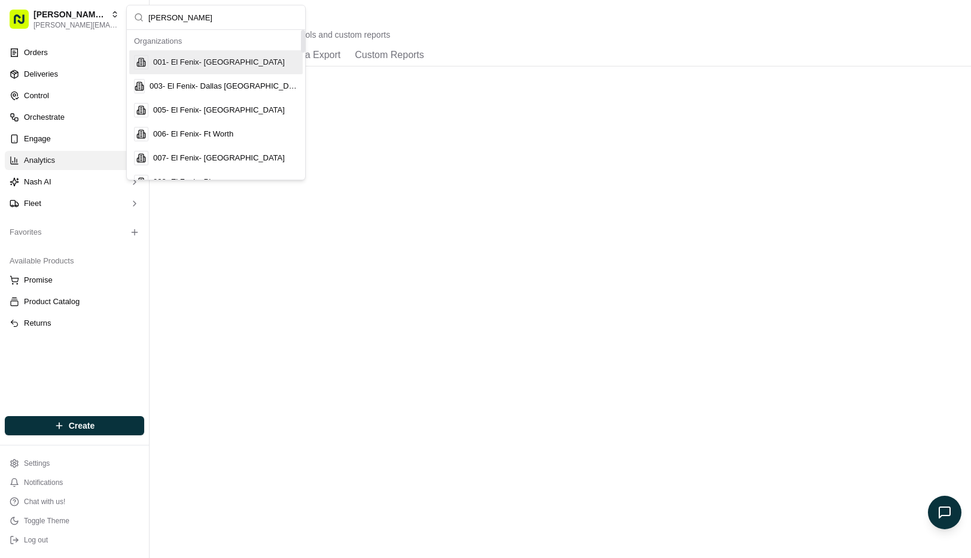
type input "coles"
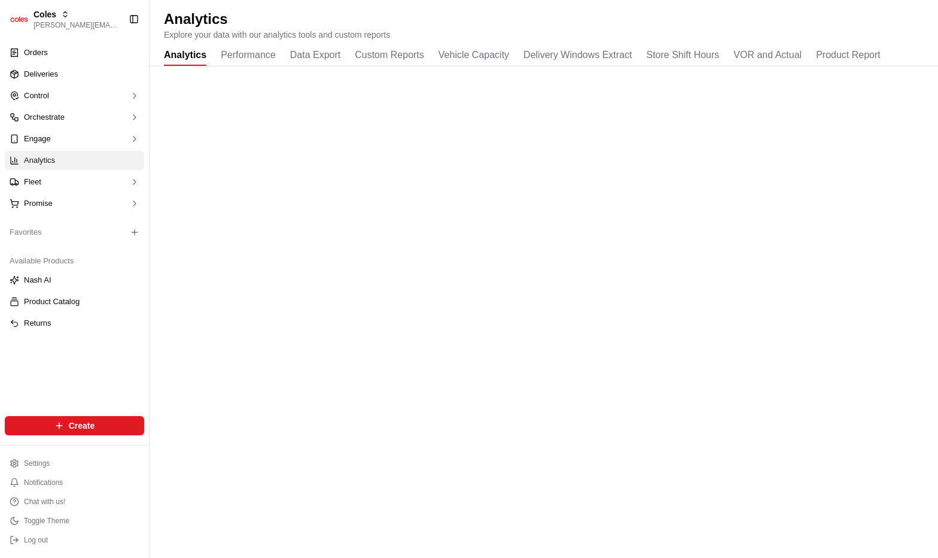
click at [374, 50] on button "Custom Reports" at bounding box center [389, 55] width 69 height 20
click at [849, 59] on button "Product Report" at bounding box center [849, 55] width 65 height 20
